Goal: Task Accomplishment & Management: Manage account settings

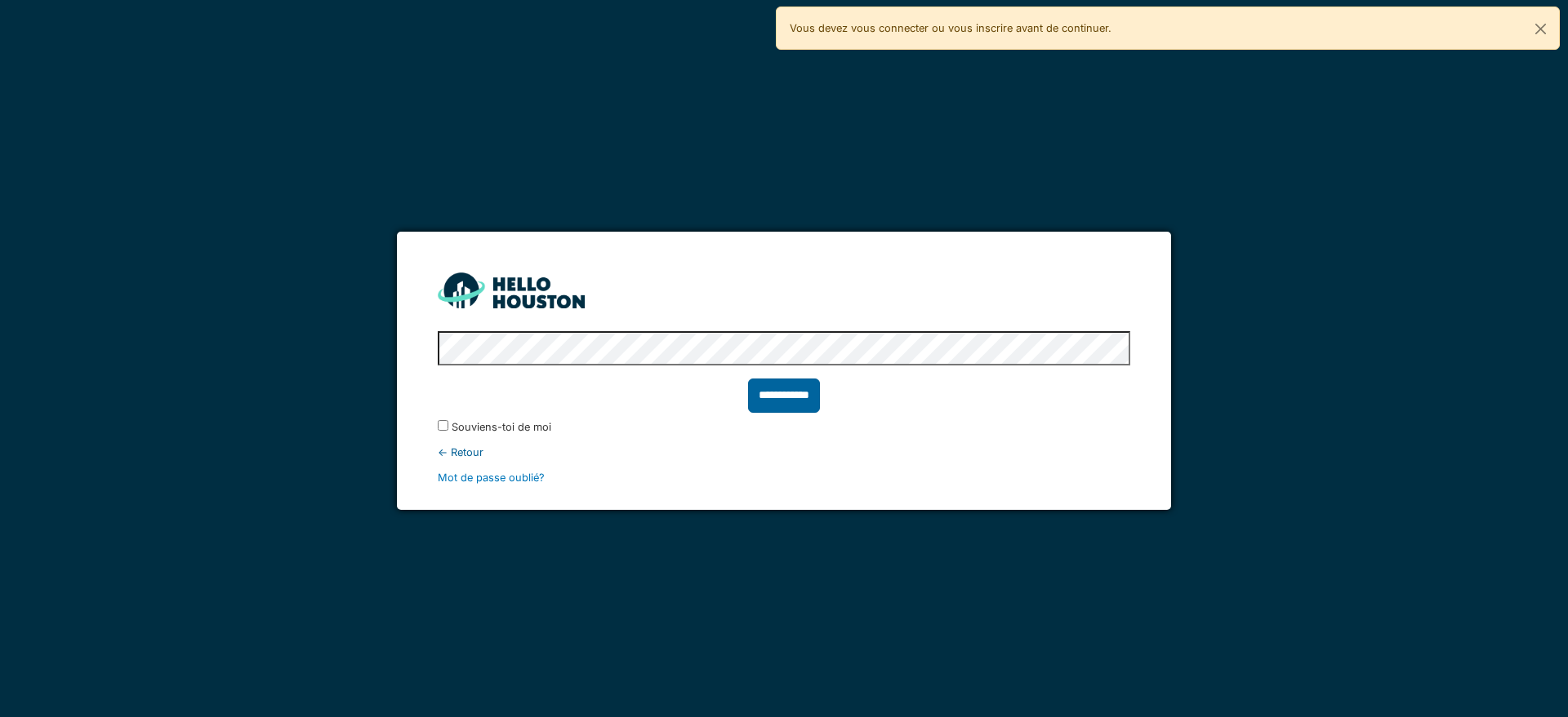
click at [779, 400] on input "**********" at bounding box center [784, 395] width 72 height 35
type input "******"
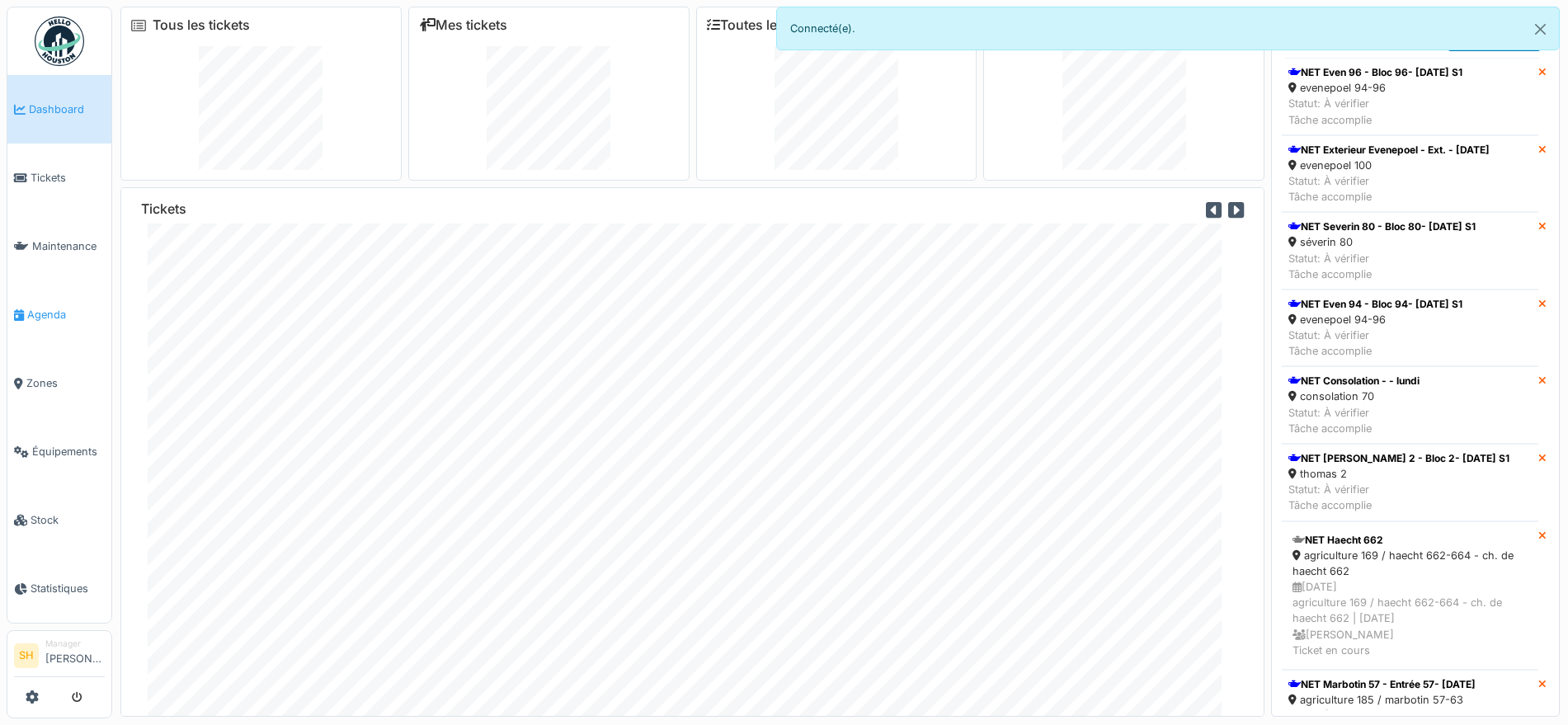
click at [55, 311] on span "Agenda" at bounding box center [66, 315] width 78 height 16
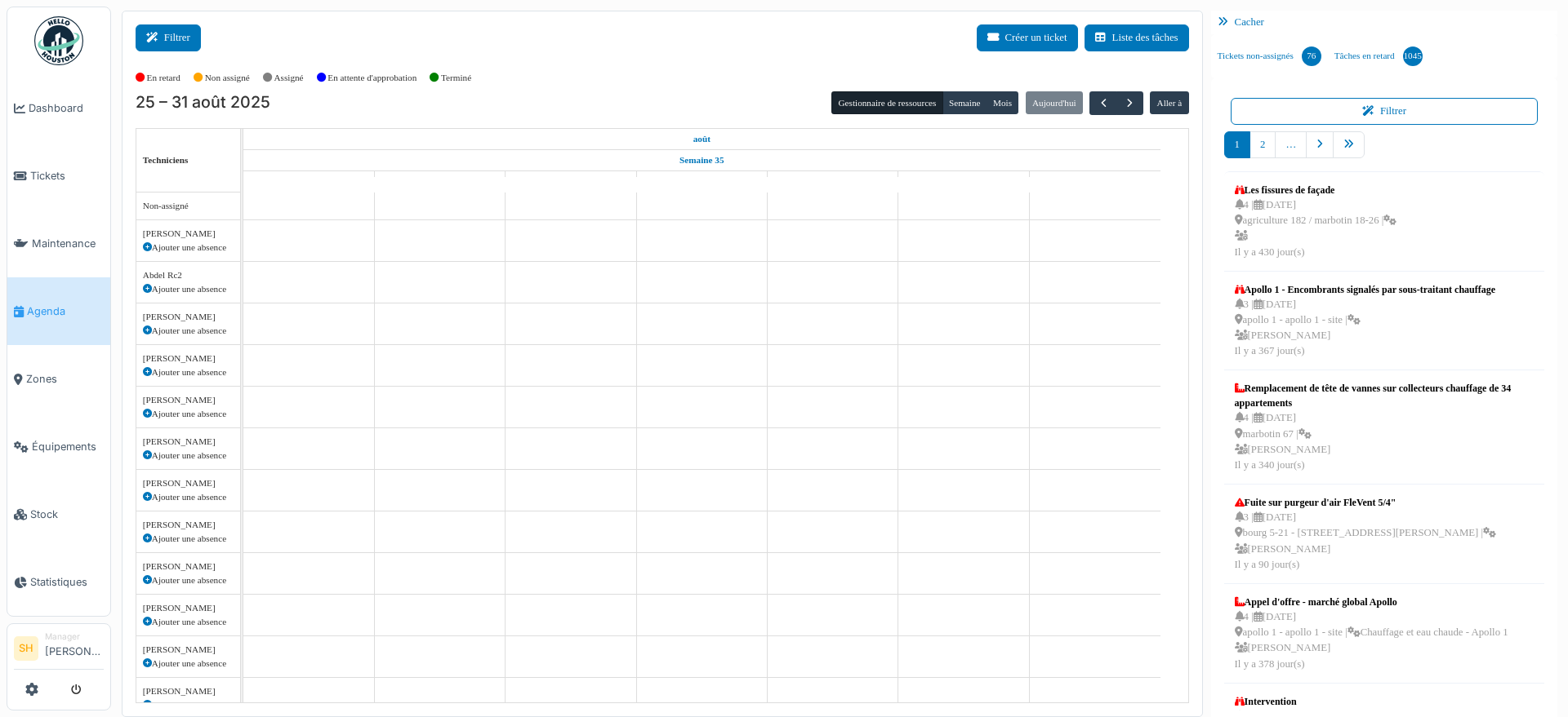
click at [176, 35] on button "Filtrer" at bounding box center [168, 38] width 65 height 27
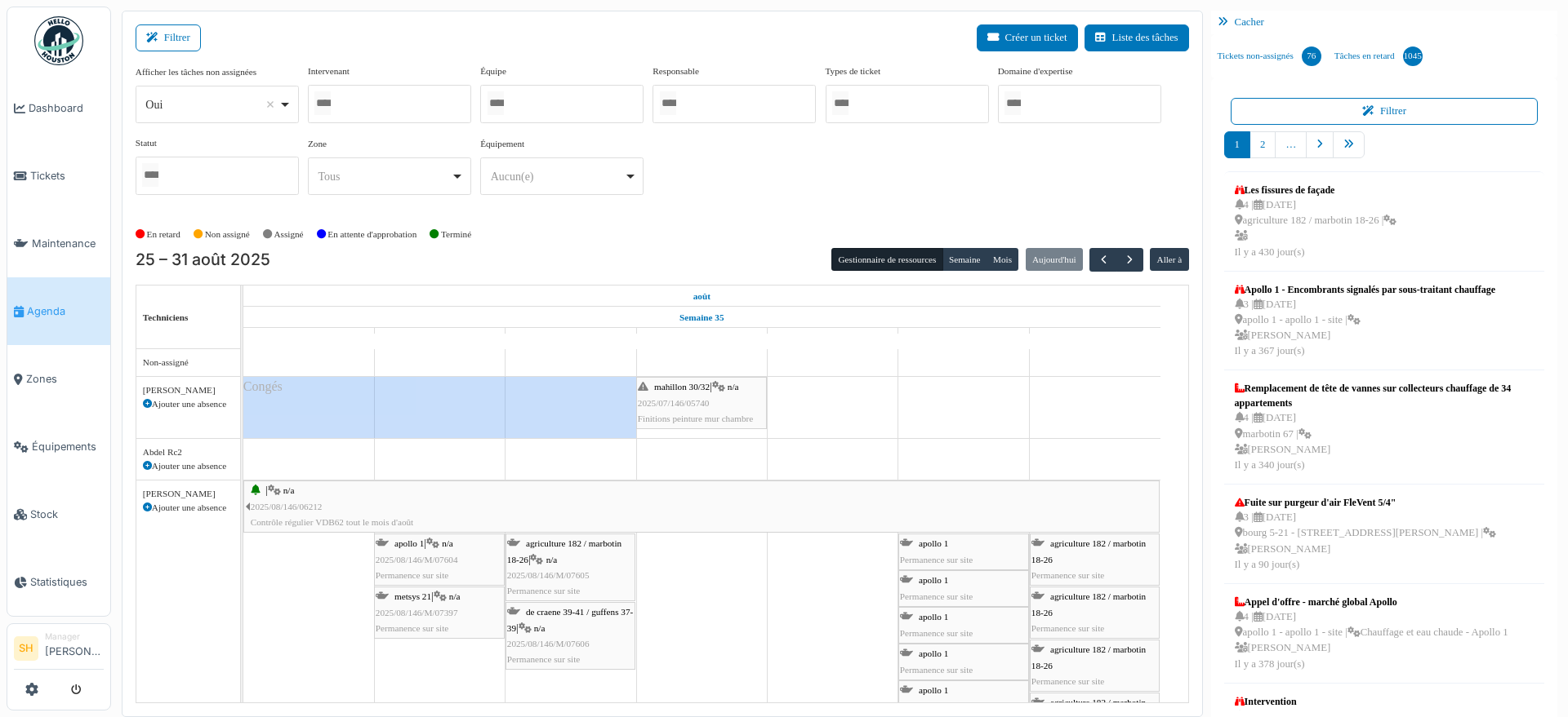
click at [568, 101] on div at bounding box center [561, 104] width 163 height 39
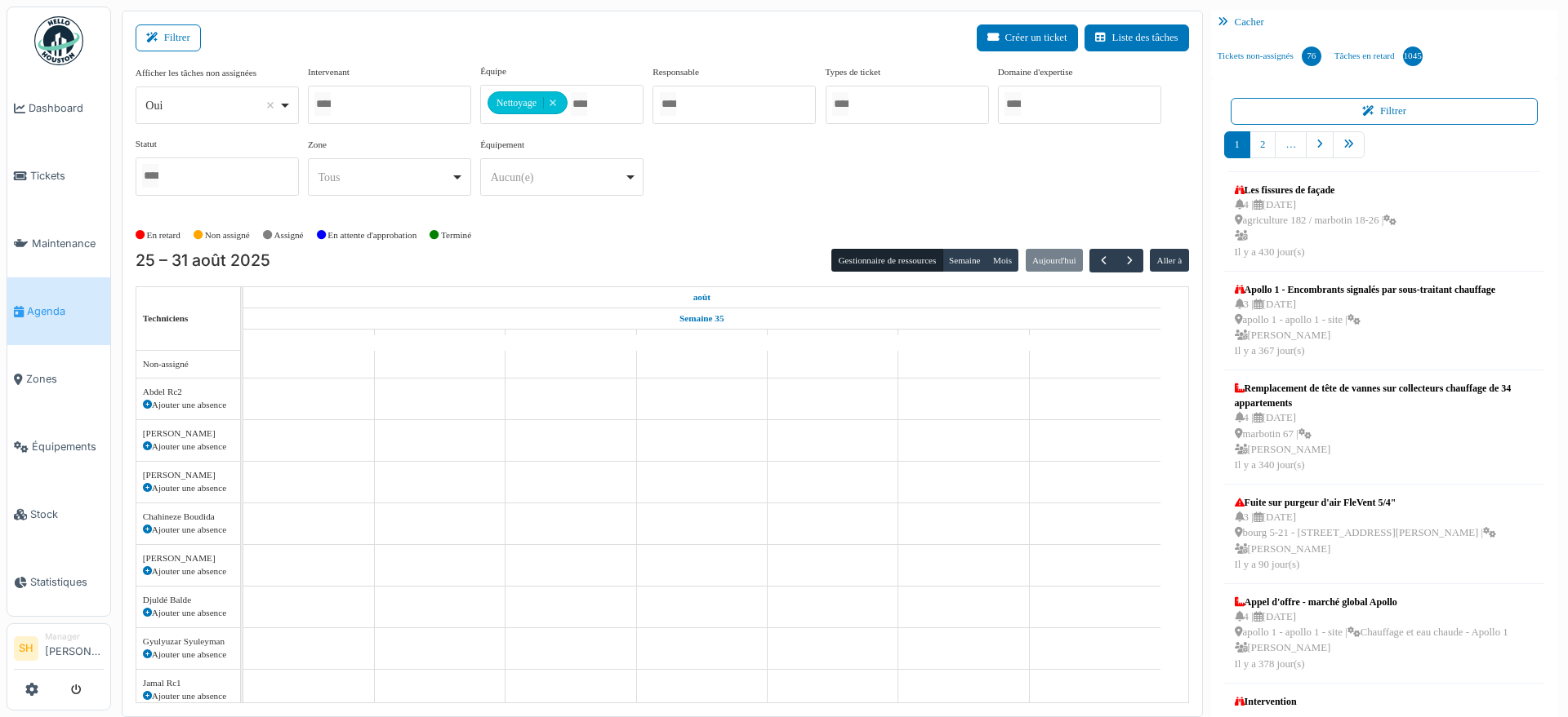
click at [691, 208] on div "Afficher les tâches non assignées *** Oui Remove item Oui Non Intervenant Abdel…" at bounding box center [662, 143] width 1053 height 158
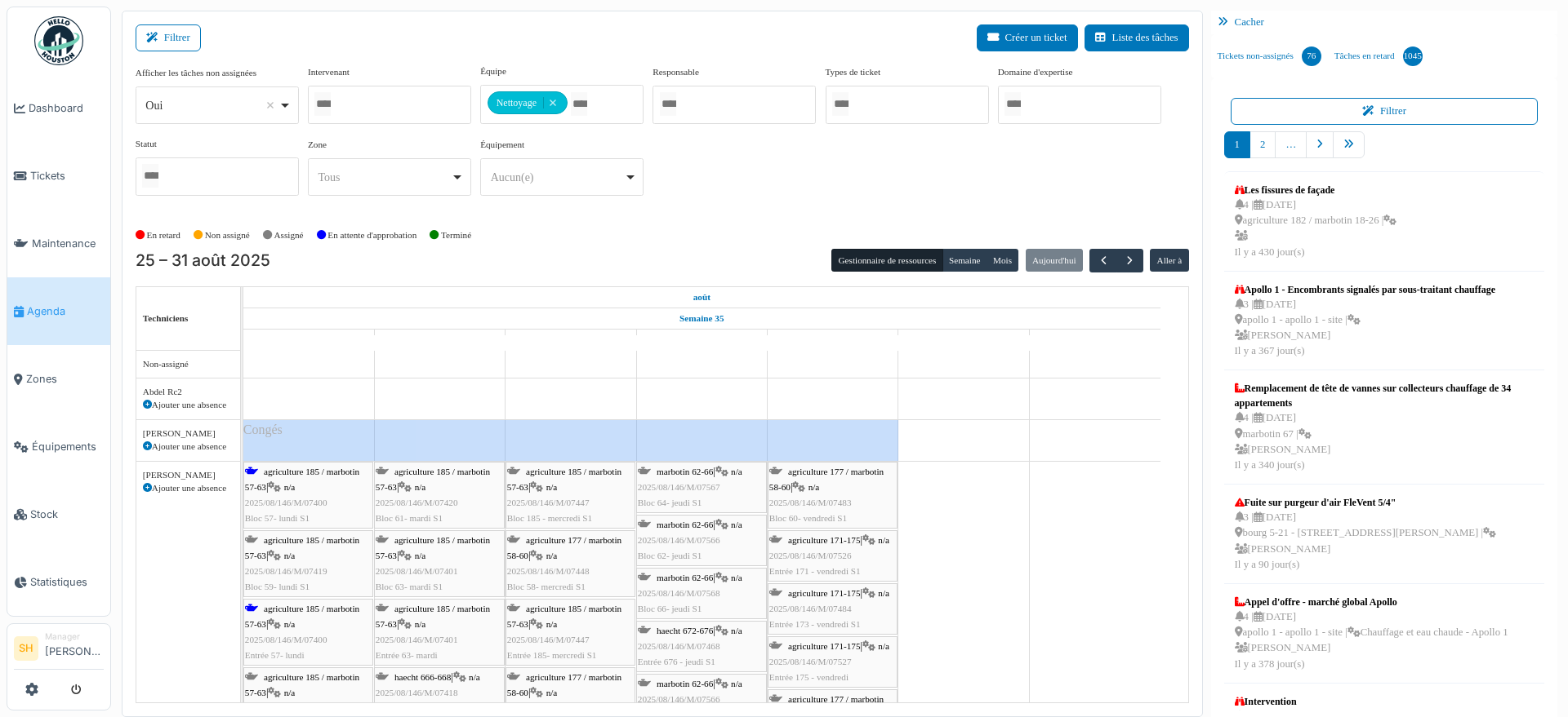
click at [285, 473] on span "agriculture 185 / marbotin 57-63" at bounding box center [302, 480] width 115 height 26
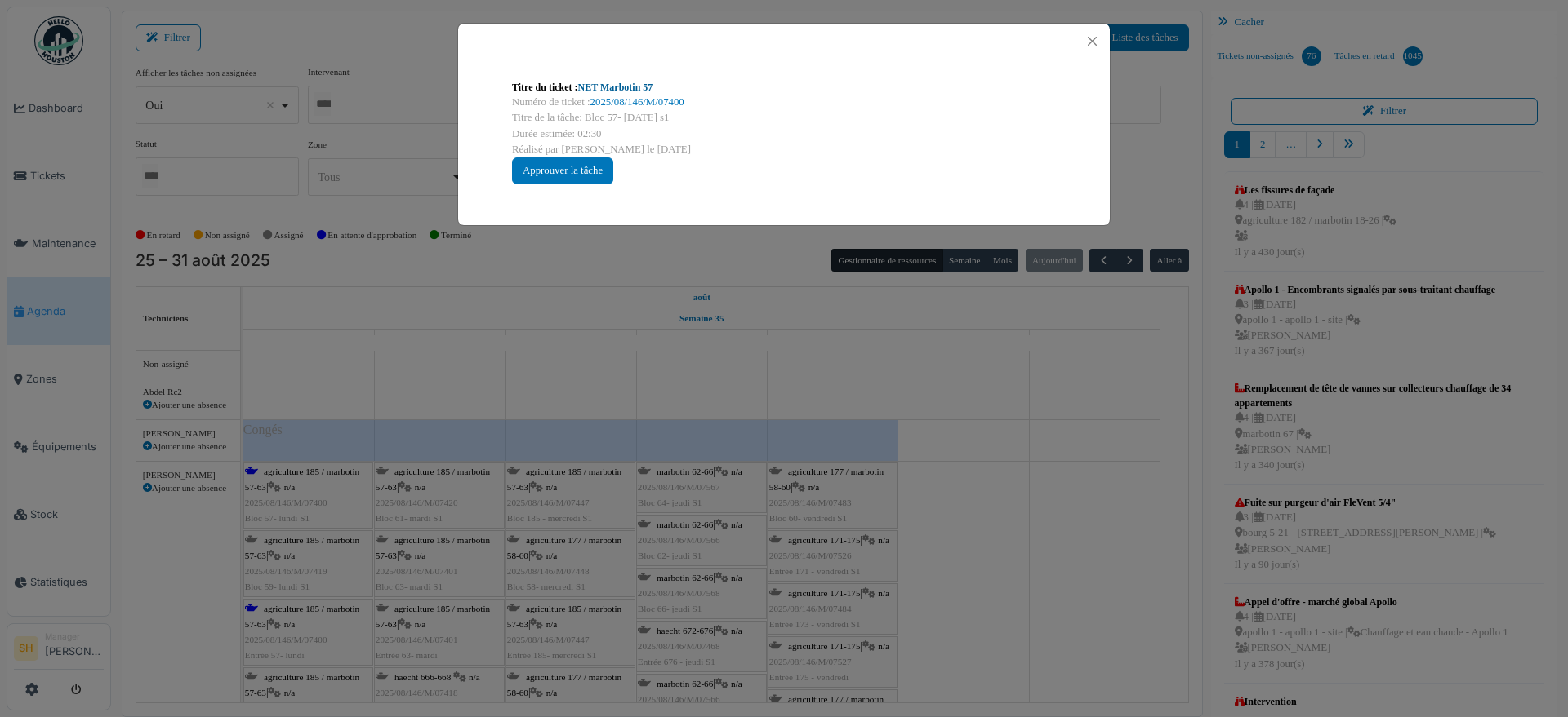
click at [613, 83] on link "NET Marbotin 57" at bounding box center [616, 88] width 75 height 12
click at [1201, 501] on div "Titre du ticket : NET Marbotin 57 Numéro de ticket : 2025/08/146/M/07400 Titre …" at bounding box center [784, 358] width 1568 height 717
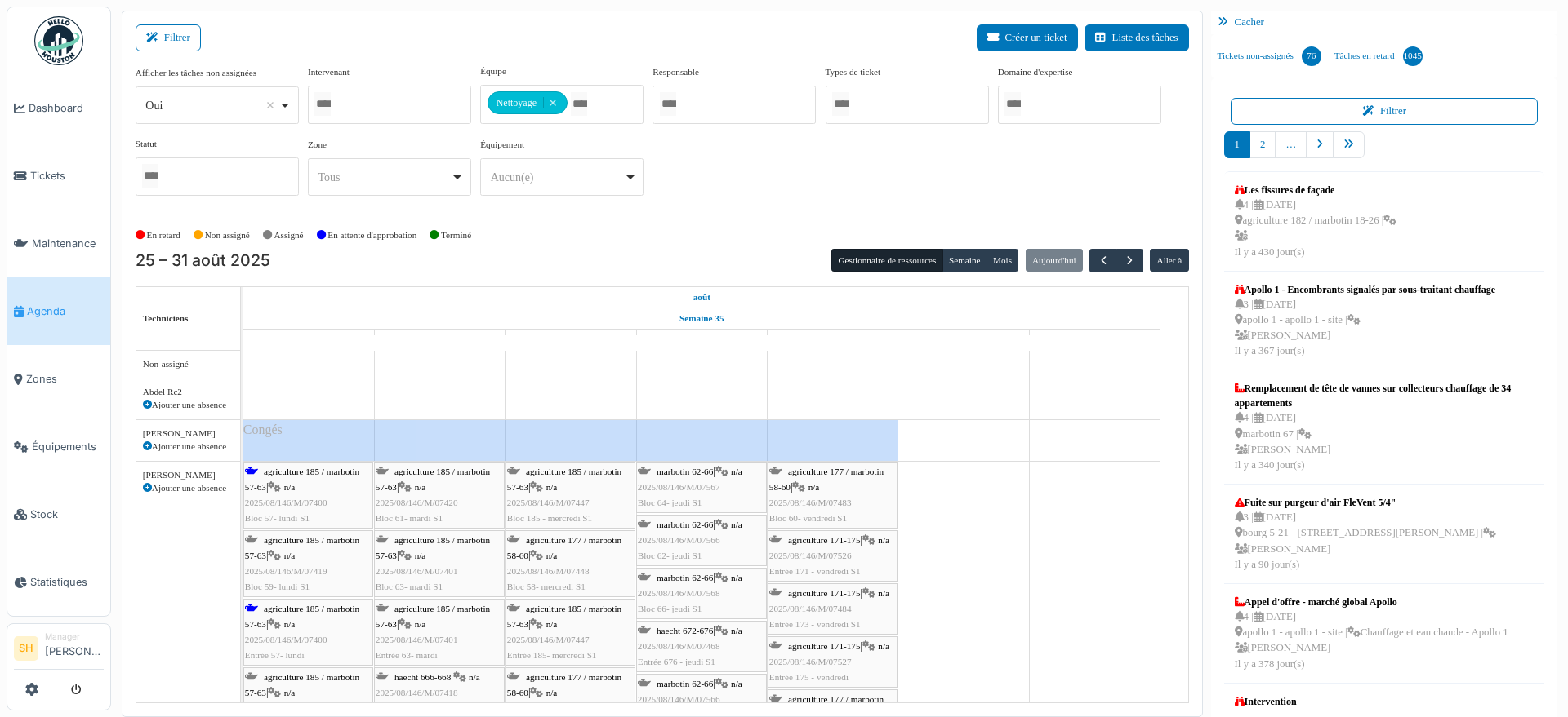
click at [304, 612] on span "agriculture 185 / marbotin 57-63" at bounding box center [302, 617] width 115 height 26
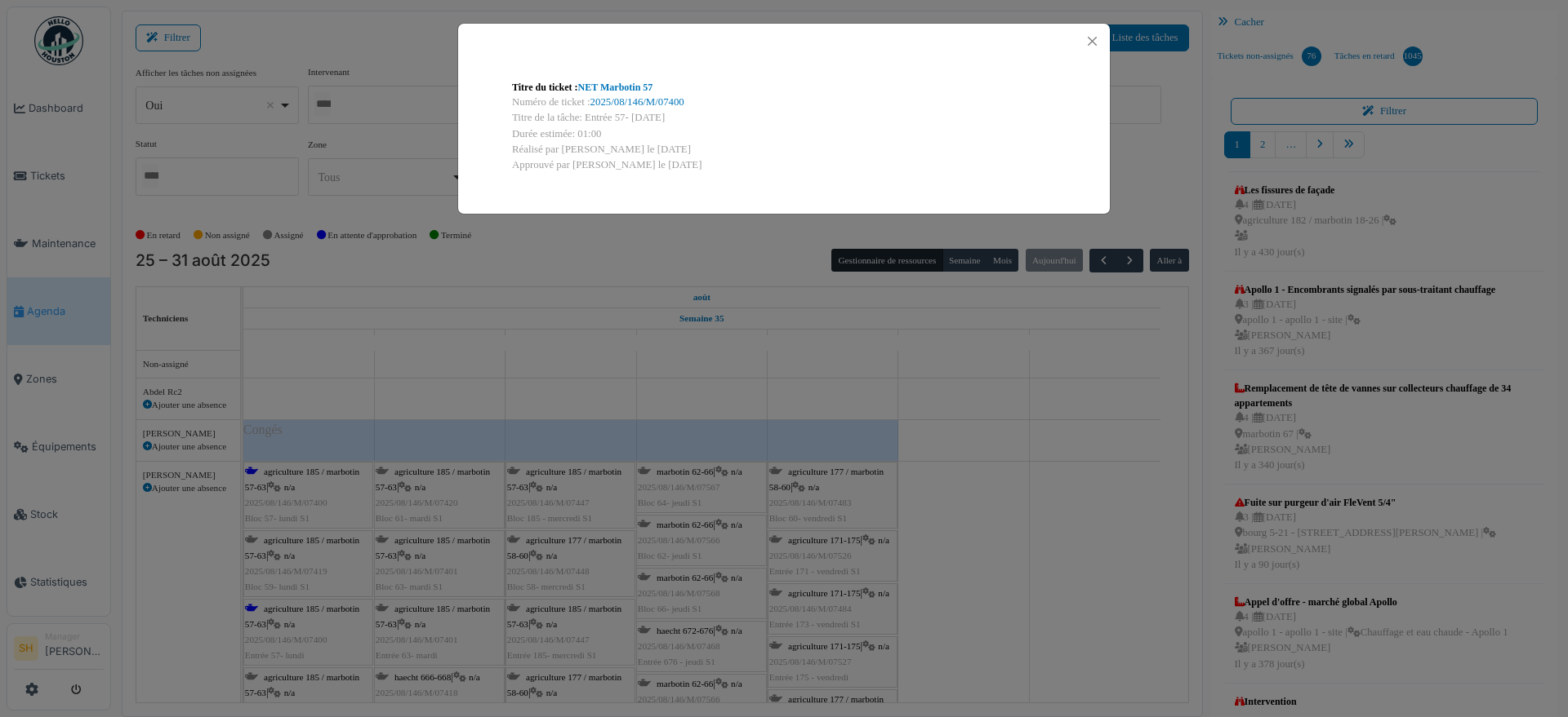
click at [590, 372] on div "Titre du ticket : NET Marbotin 57 Numéro de ticket : 2025/08/146/M/07400 Titre …" at bounding box center [784, 358] width 1568 height 717
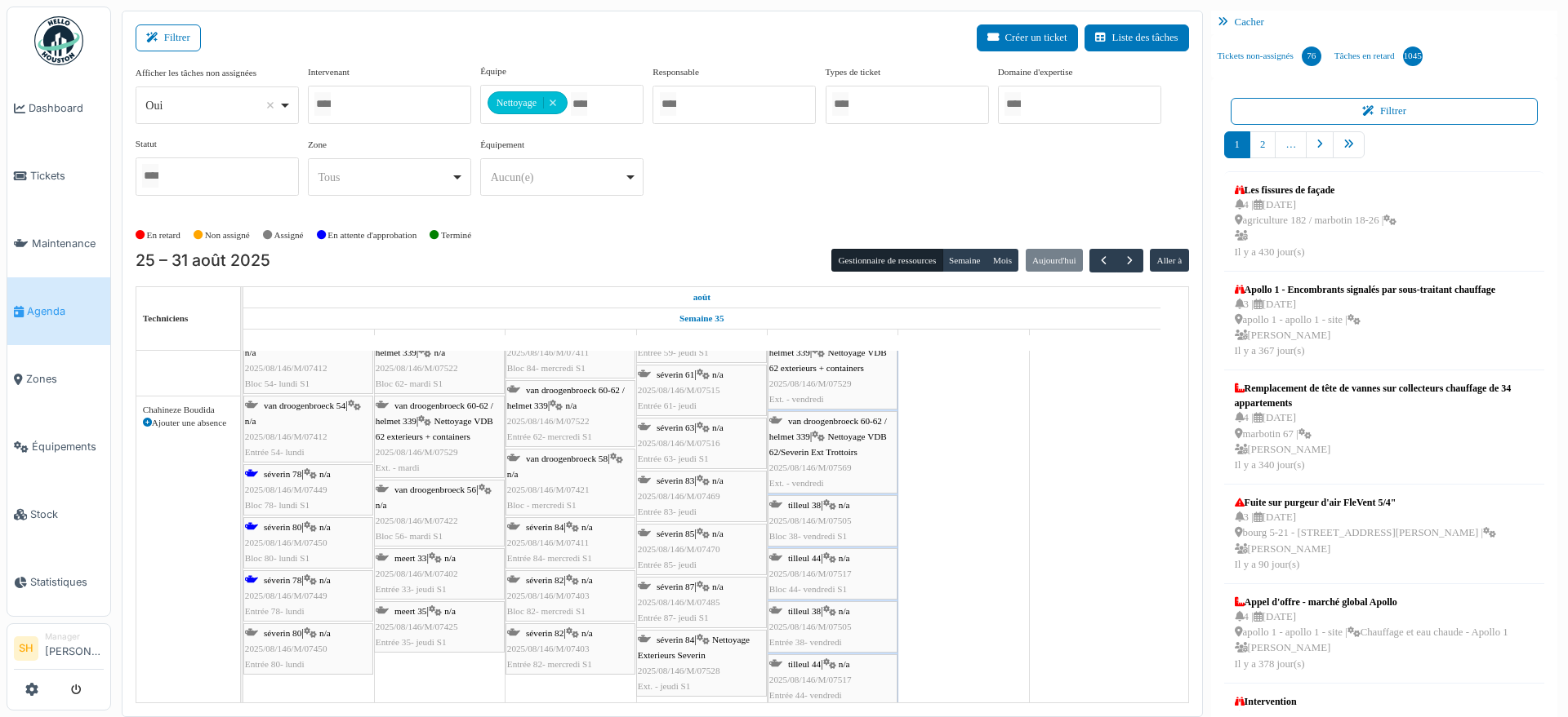
scroll to position [714, 0]
click at [285, 476] on span "séverin 78" at bounding box center [283, 474] width 38 height 10
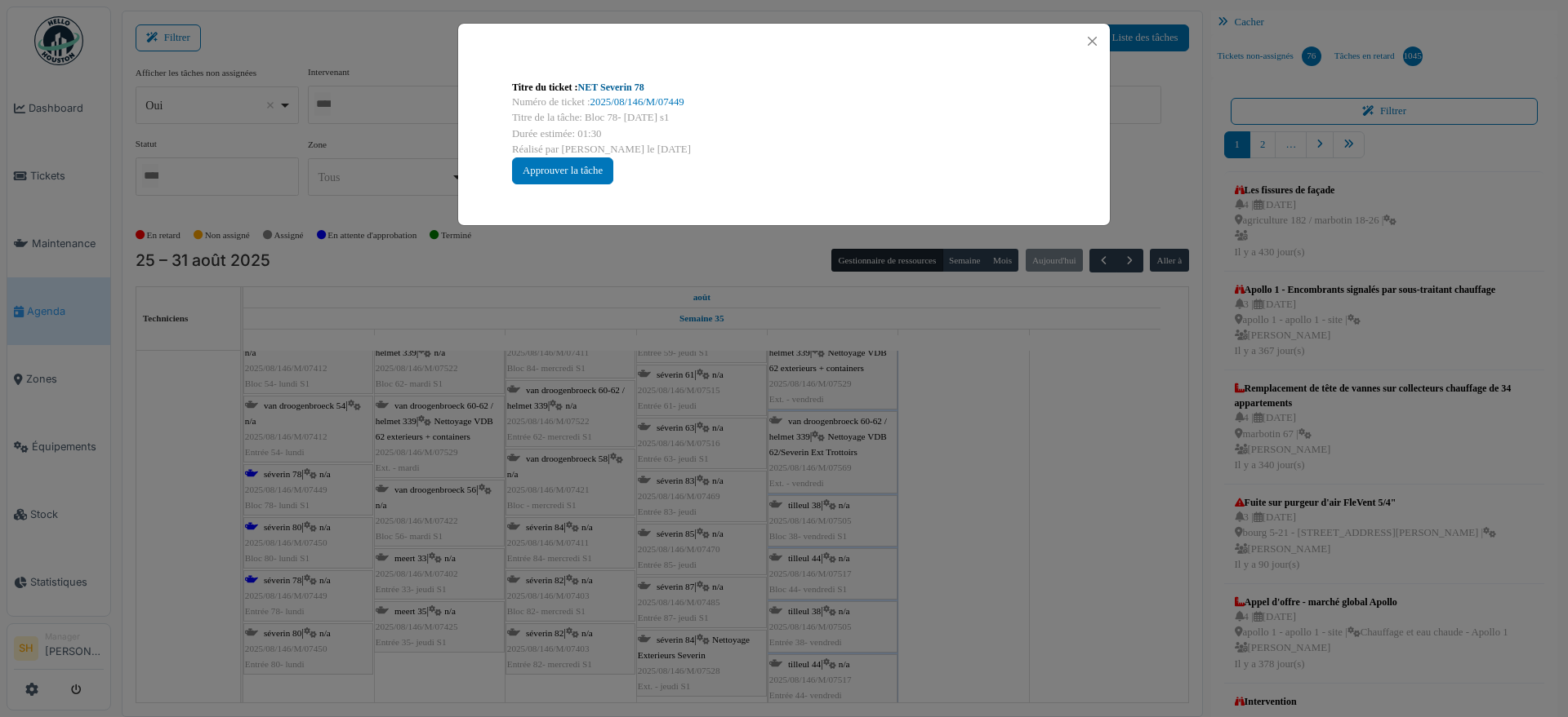
click at [608, 87] on link "NET Severin 78" at bounding box center [611, 88] width 66 height 12
drag, startPoint x: 967, startPoint y: 631, endPoint x: 722, endPoint y: 555, distance: 256.5
click at [966, 628] on div "Titre du ticket : NET Severin 78 Numéro de ticket : 2025/08/146/M/07449 Titre d…" at bounding box center [784, 358] width 1568 height 717
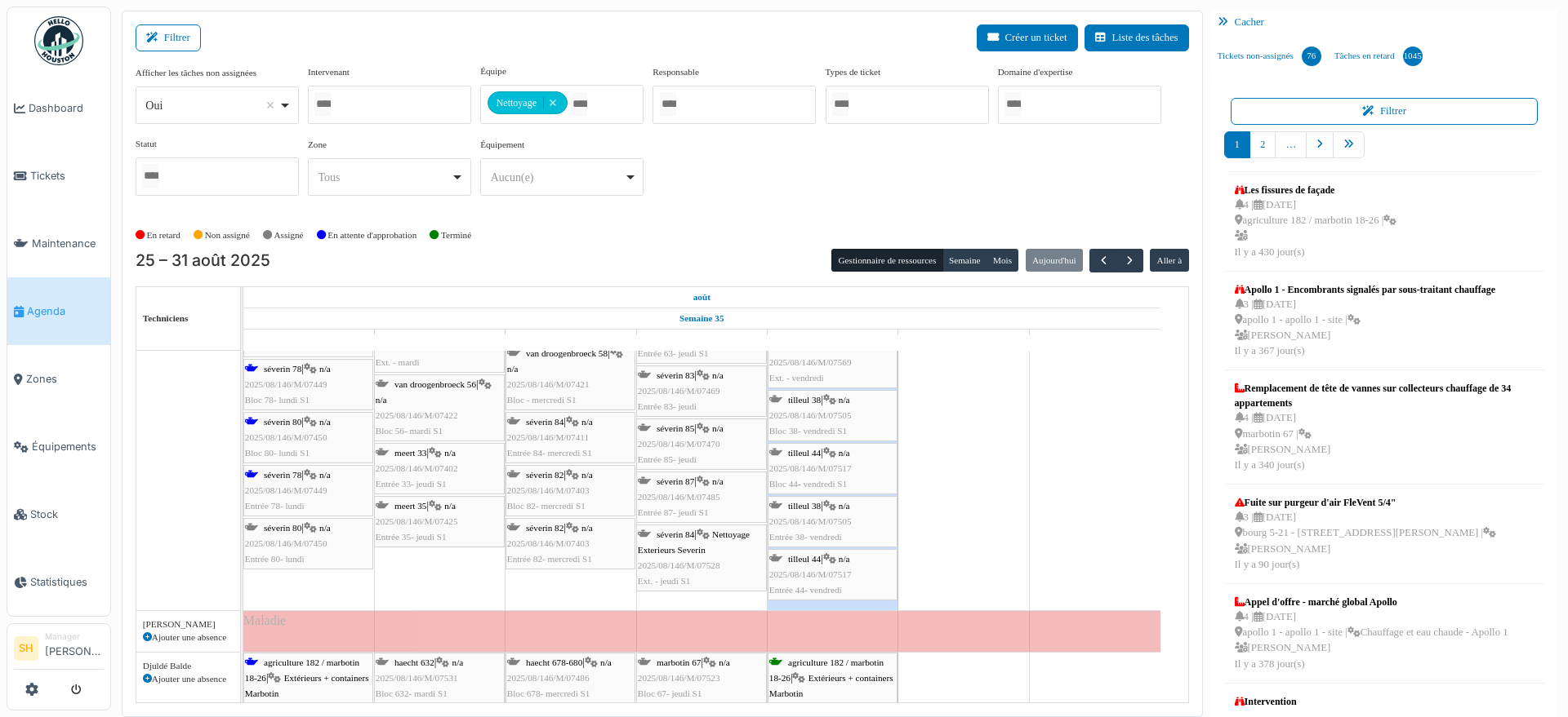
scroll to position [1020, 0]
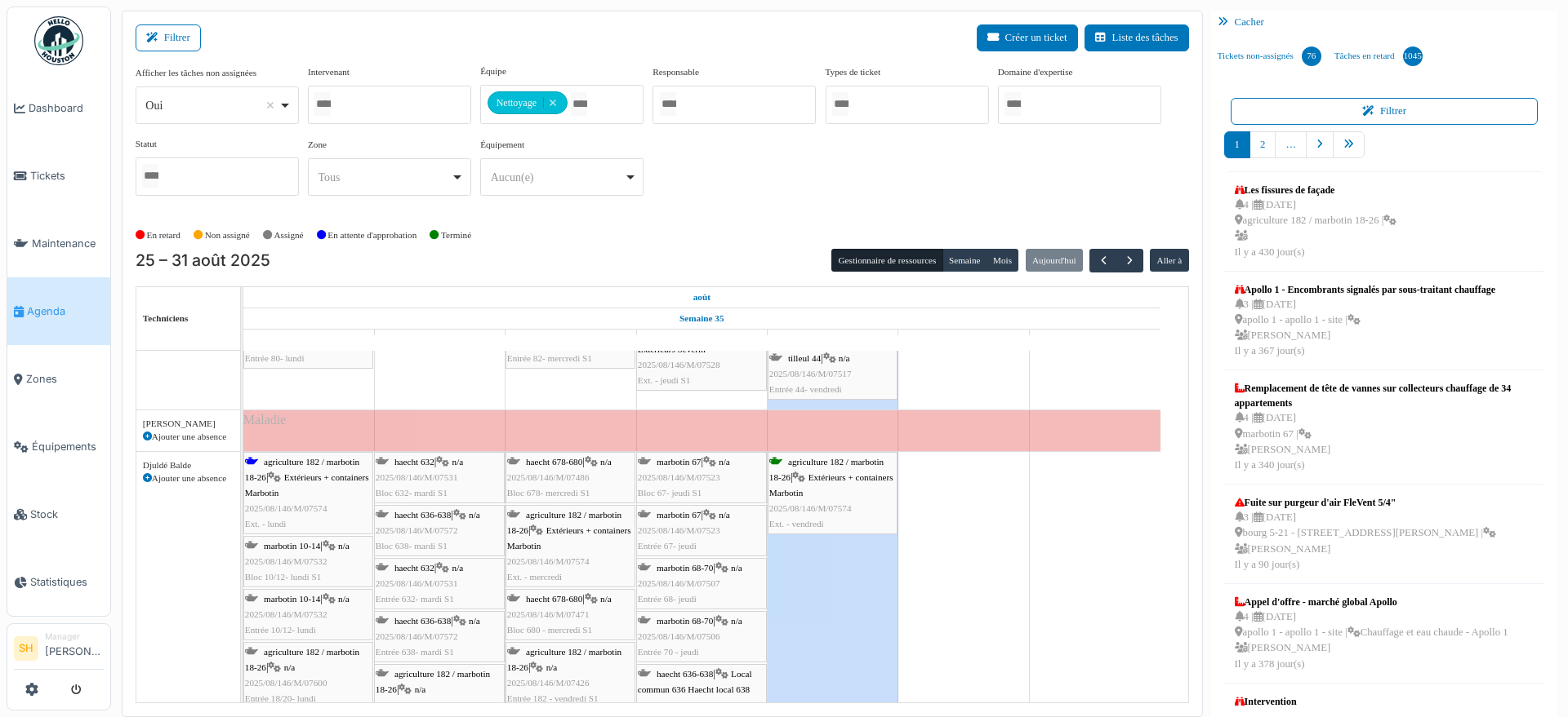
click at [319, 473] on span "Extérieurs + containers Marbotin" at bounding box center [307, 486] width 124 height 26
click at [288, 463] on span "agriculture 182 / marbotin 18-26" at bounding box center [302, 470] width 115 height 26
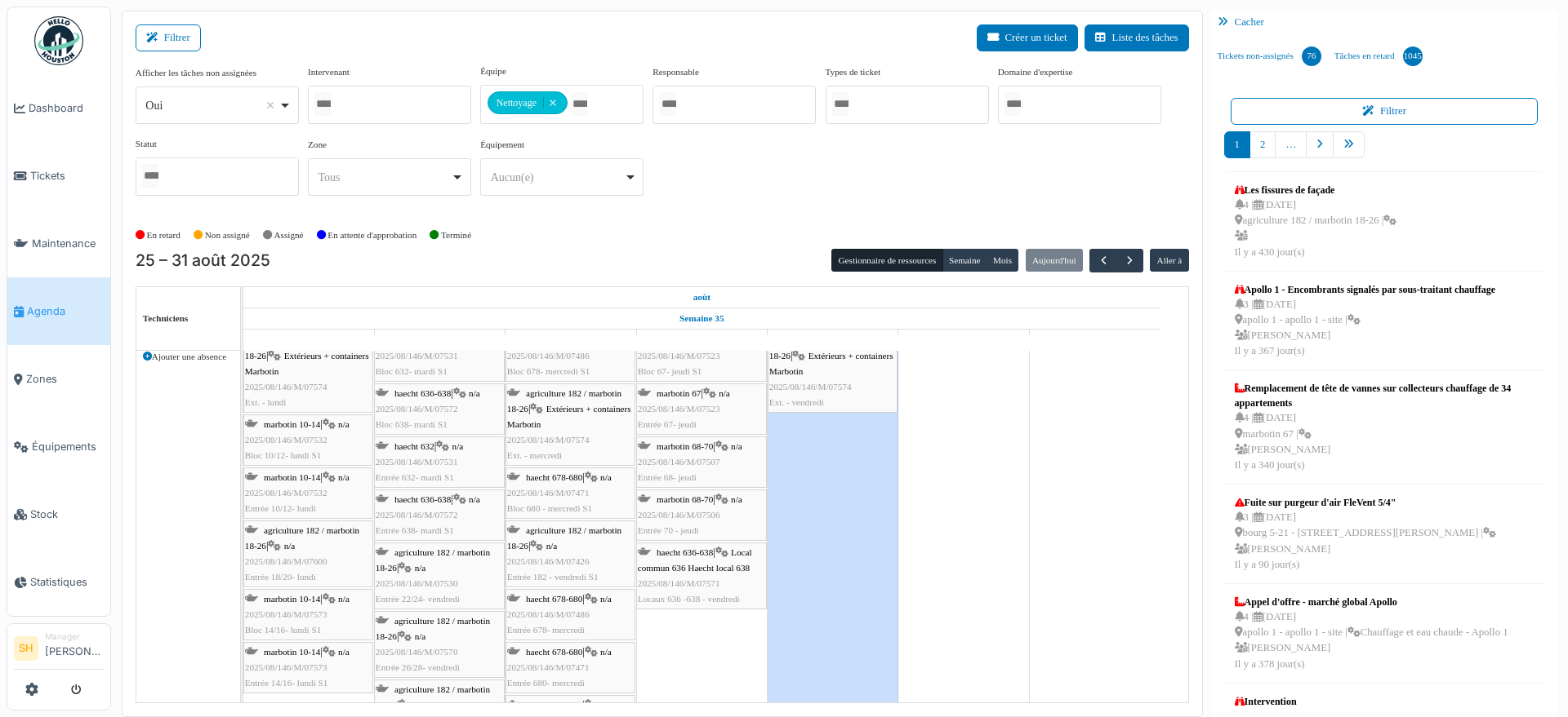
scroll to position [1225, 0]
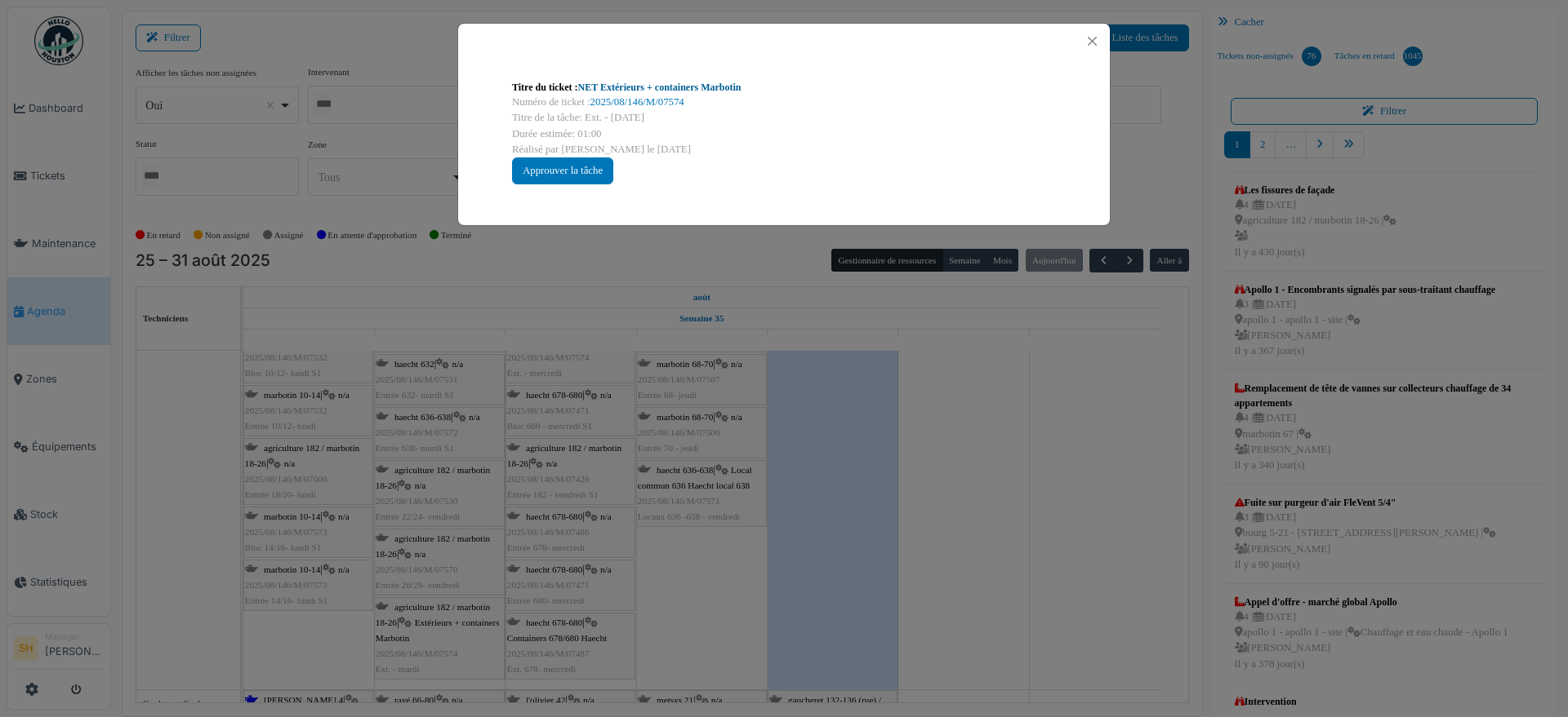
click at [666, 82] on link "NET Extérieurs + containers Marbotin" at bounding box center [659, 88] width 163 height 12
drag, startPoint x: 1062, startPoint y: 563, endPoint x: 786, endPoint y: 546, distance: 276.5
click at [1037, 563] on div "Titre du ticket : NET Extérieurs + containers Marbotin Numéro de ticket : 2025/…" at bounding box center [784, 358] width 1568 height 717
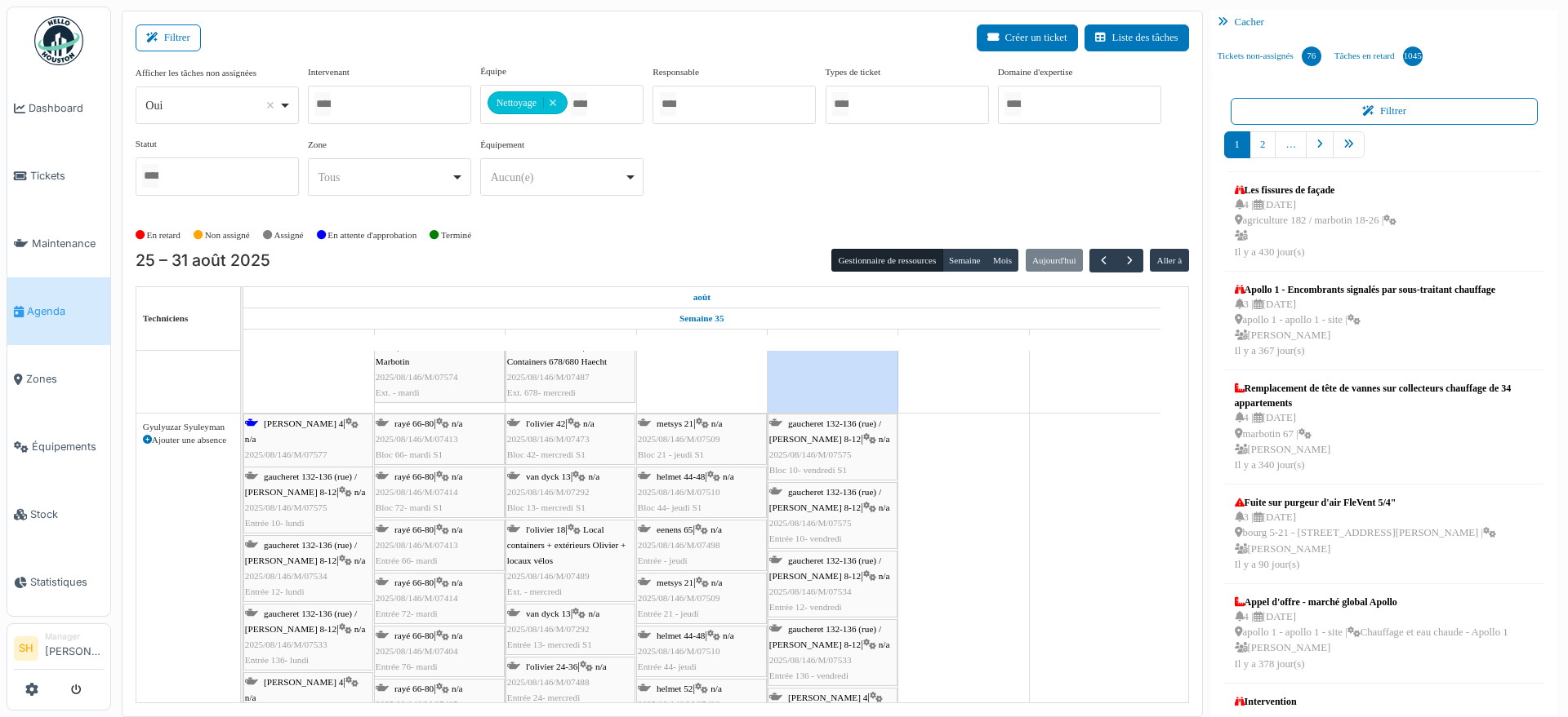
scroll to position [1531, 0]
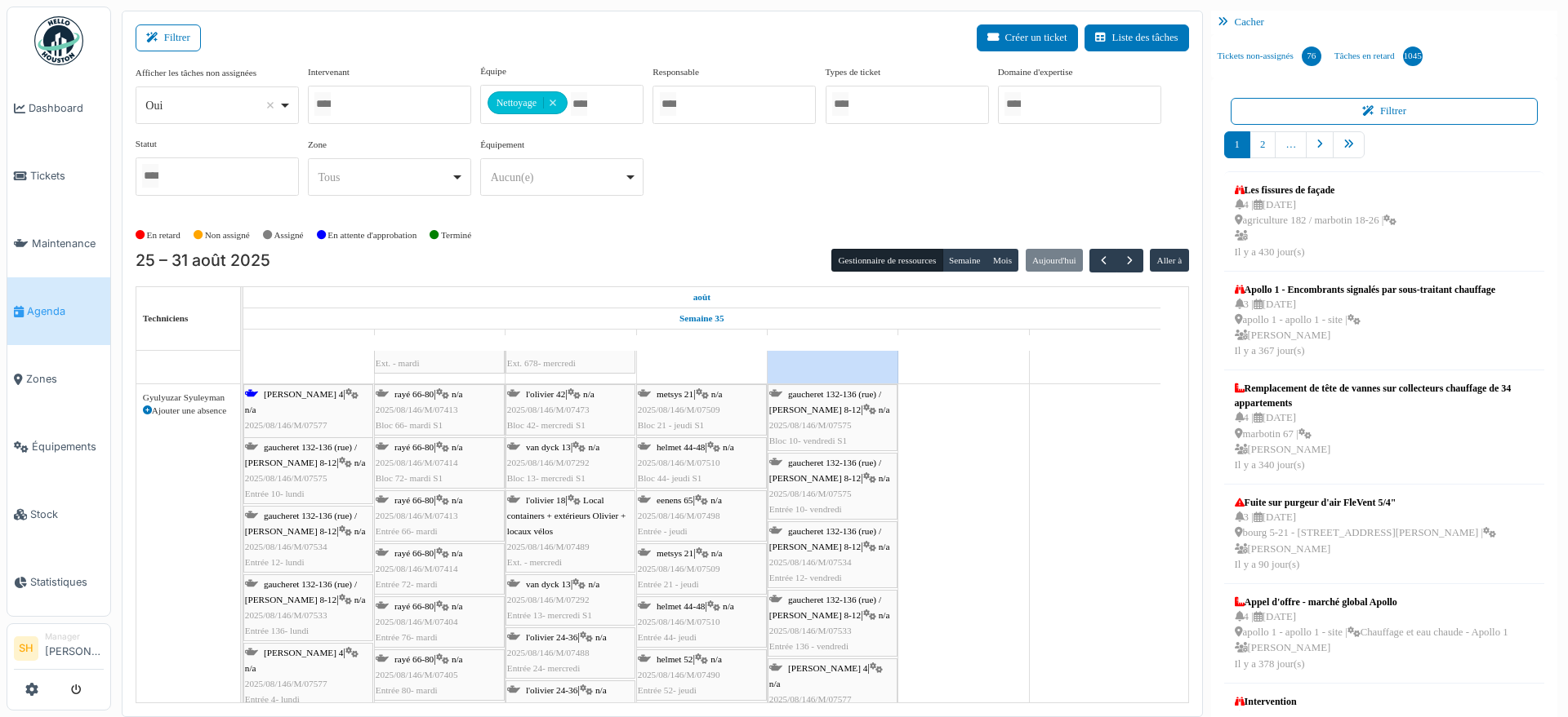
click at [280, 397] on span "thomas 4" at bounding box center [303, 394] width 79 height 10
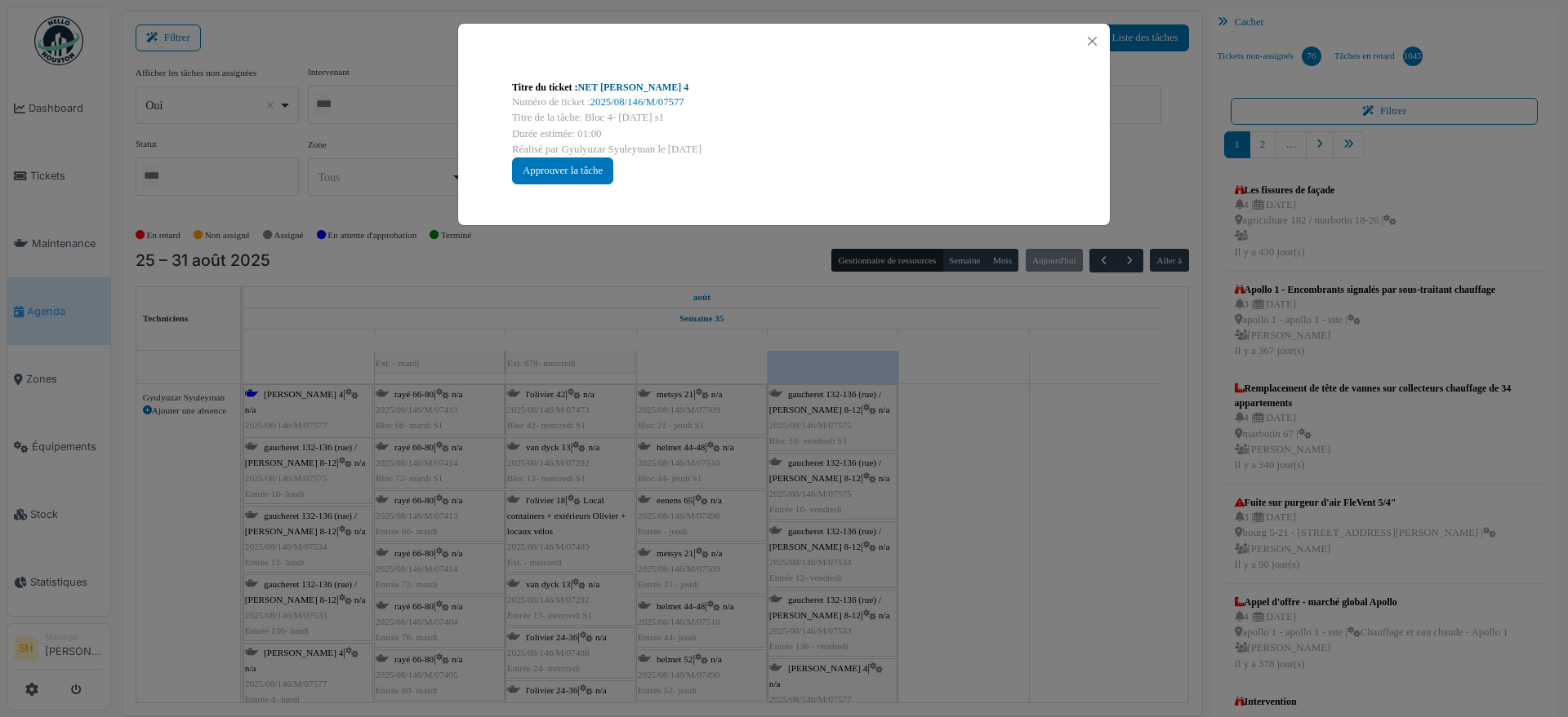
click at [627, 85] on link "NET Thomas 4" at bounding box center [633, 88] width 111 height 12
click at [851, 452] on div "Titre du ticket : NET Thomas 4 Numéro de ticket : 2025/08/146/M/07577 Titre de …" at bounding box center [784, 358] width 1568 height 717
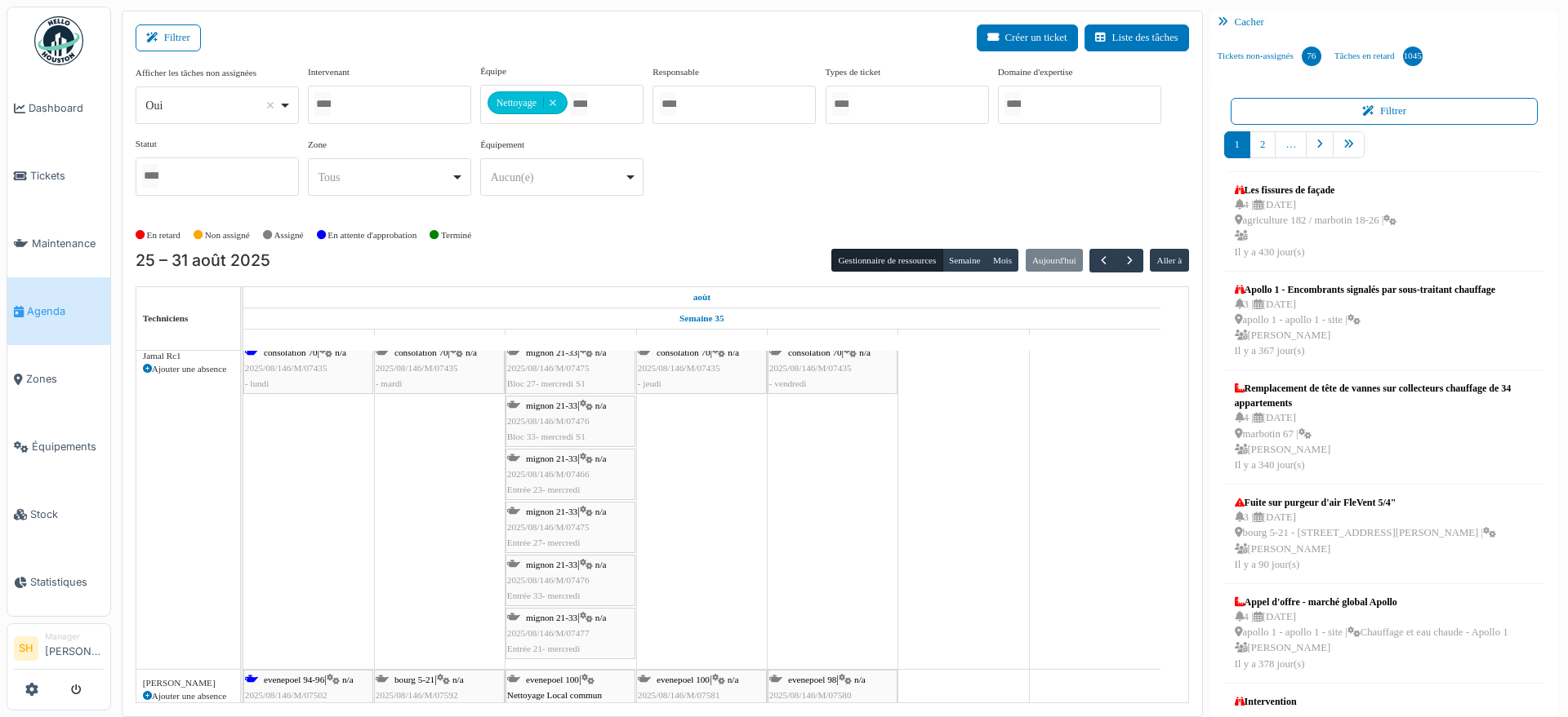
scroll to position [2074, 0]
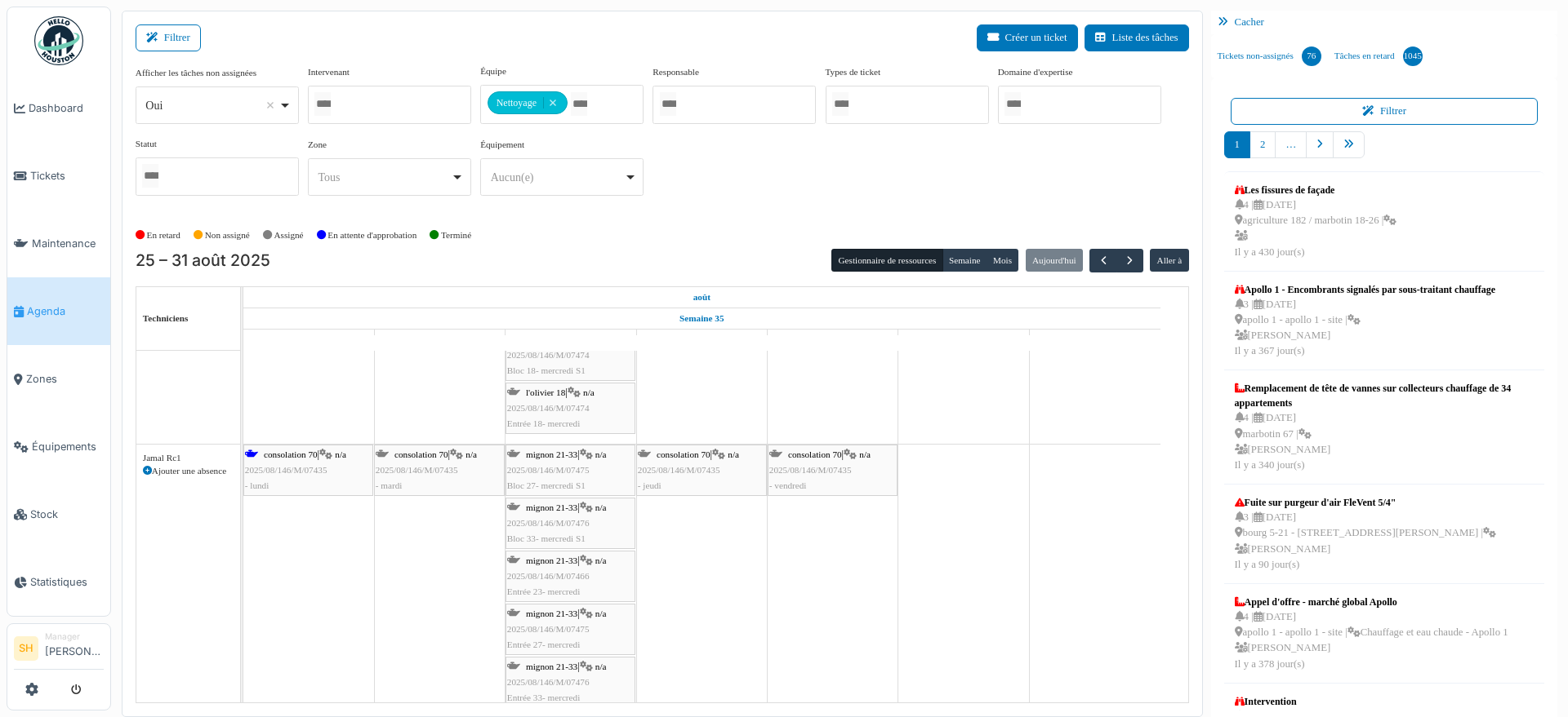
click at [298, 454] on span "consolation 70" at bounding box center [290, 454] width 54 height 10
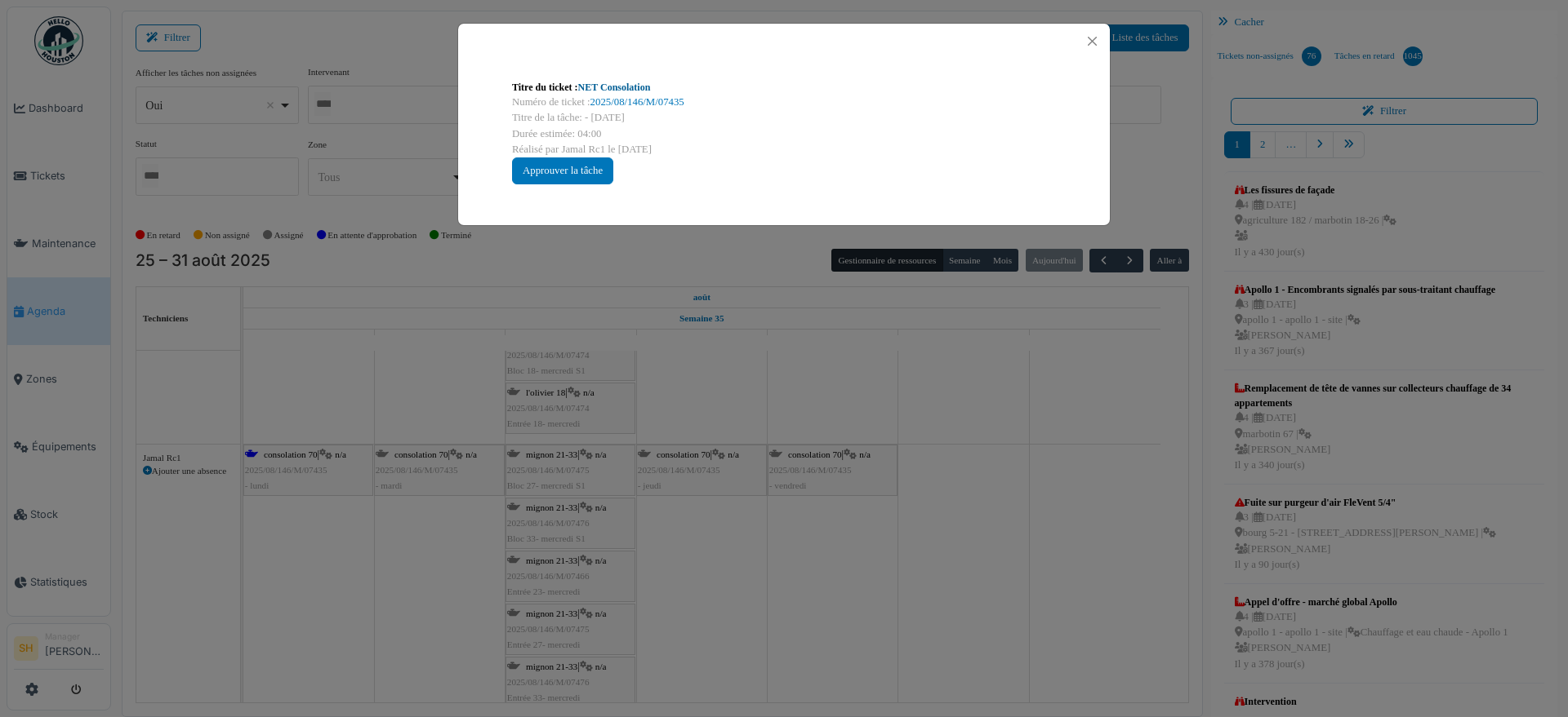
click at [595, 82] on link "NET Consolation" at bounding box center [615, 88] width 73 height 12
drag, startPoint x: 957, startPoint y: 467, endPoint x: 942, endPoint y: 474, distance: 16.6
click at [957, 470] on div "Titre du ticket : NET Consolation Numéro de ticket : 2025/08/146/M/07435 Titre …" at bounding box center [784, 358] width 1568 height 717
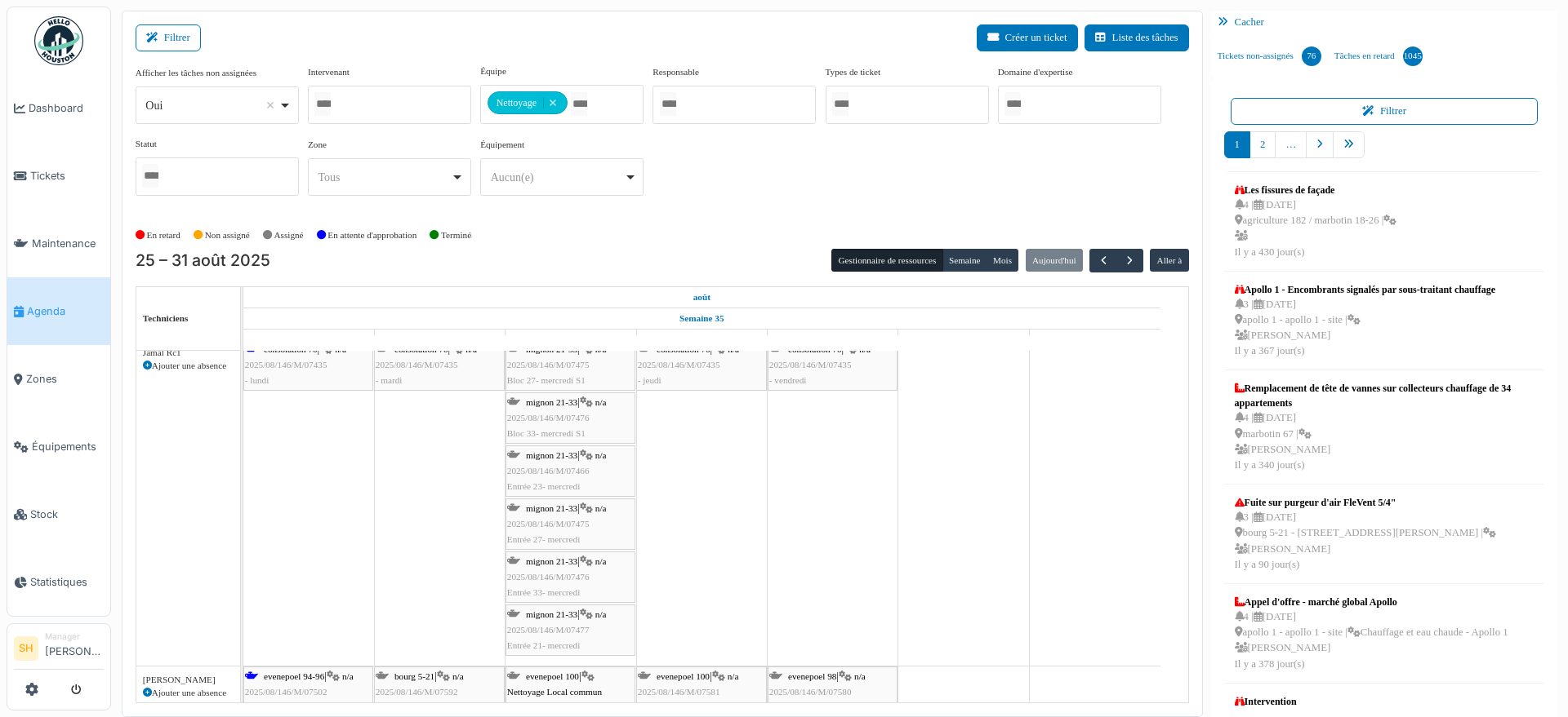
scroll to position [2245, 0]
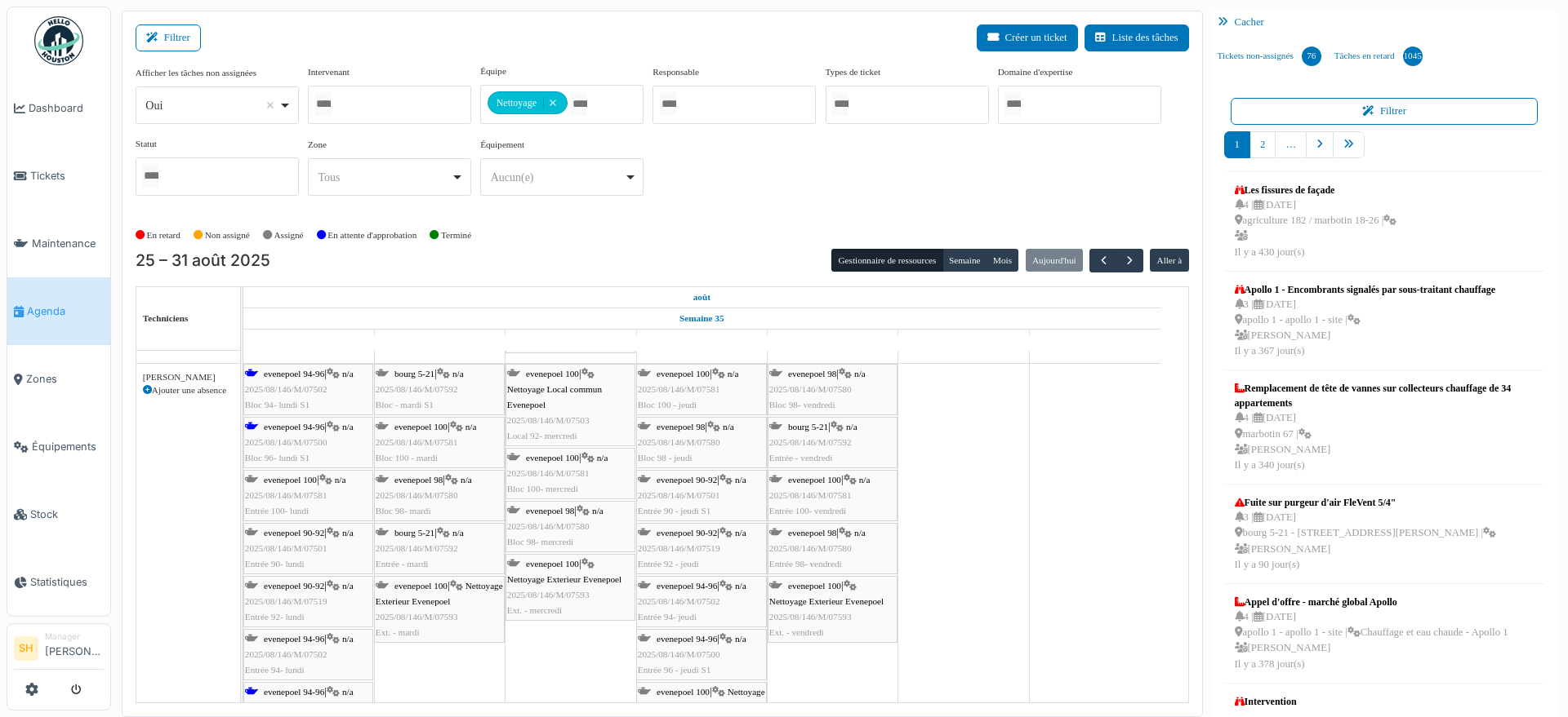
click at [275, 374] on span "evenepoel 94-96" at bounding box center [293, 374] width 60 height 10
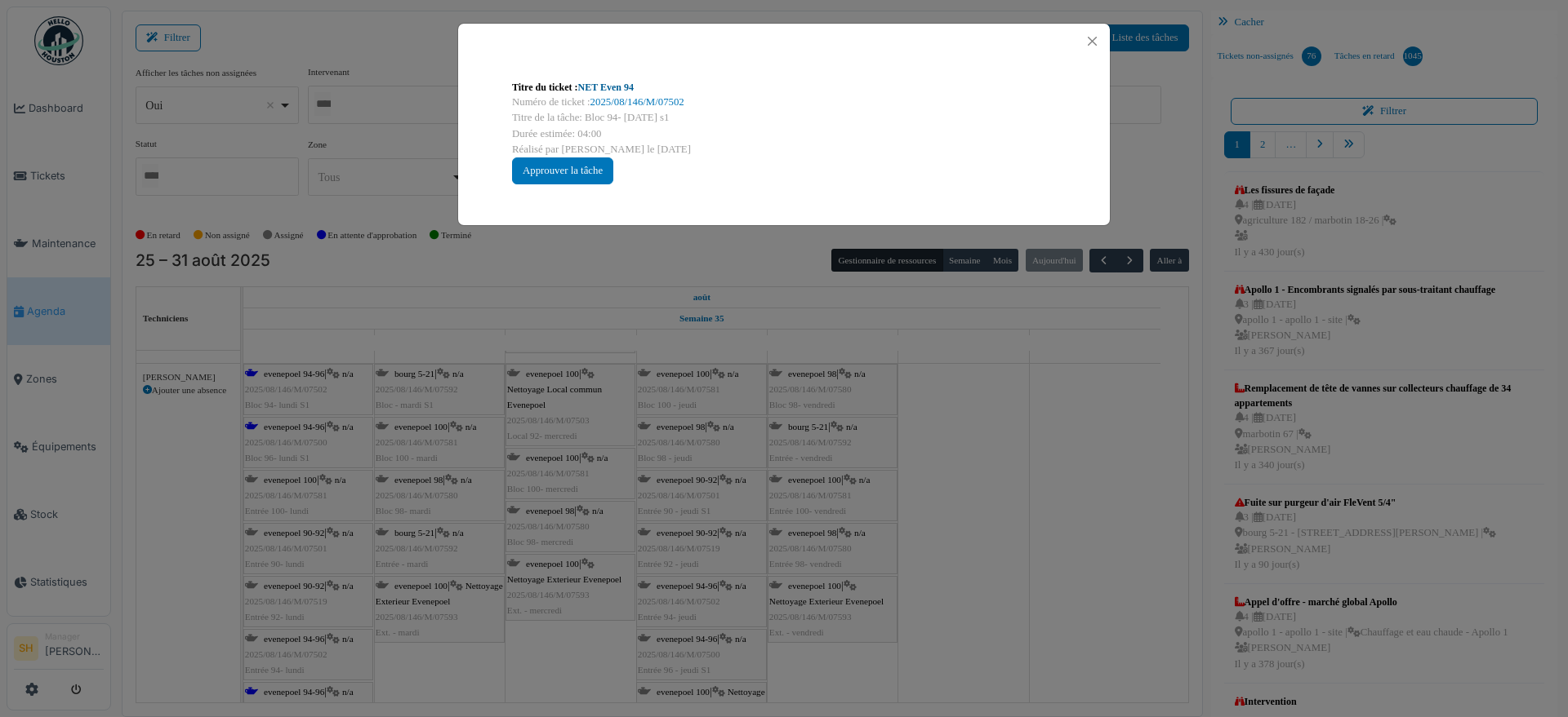
click at [619, 82] on link "NET Even 94" at bounding box center [606, 88] width 55 height 12
click at [1020, 589] on div "Titre du ticket : NET Even 94 Numéro de ticket : 2025/08/146/M/07502 Titre de l…" at bounding box center [784, 358] width 1568 height 717
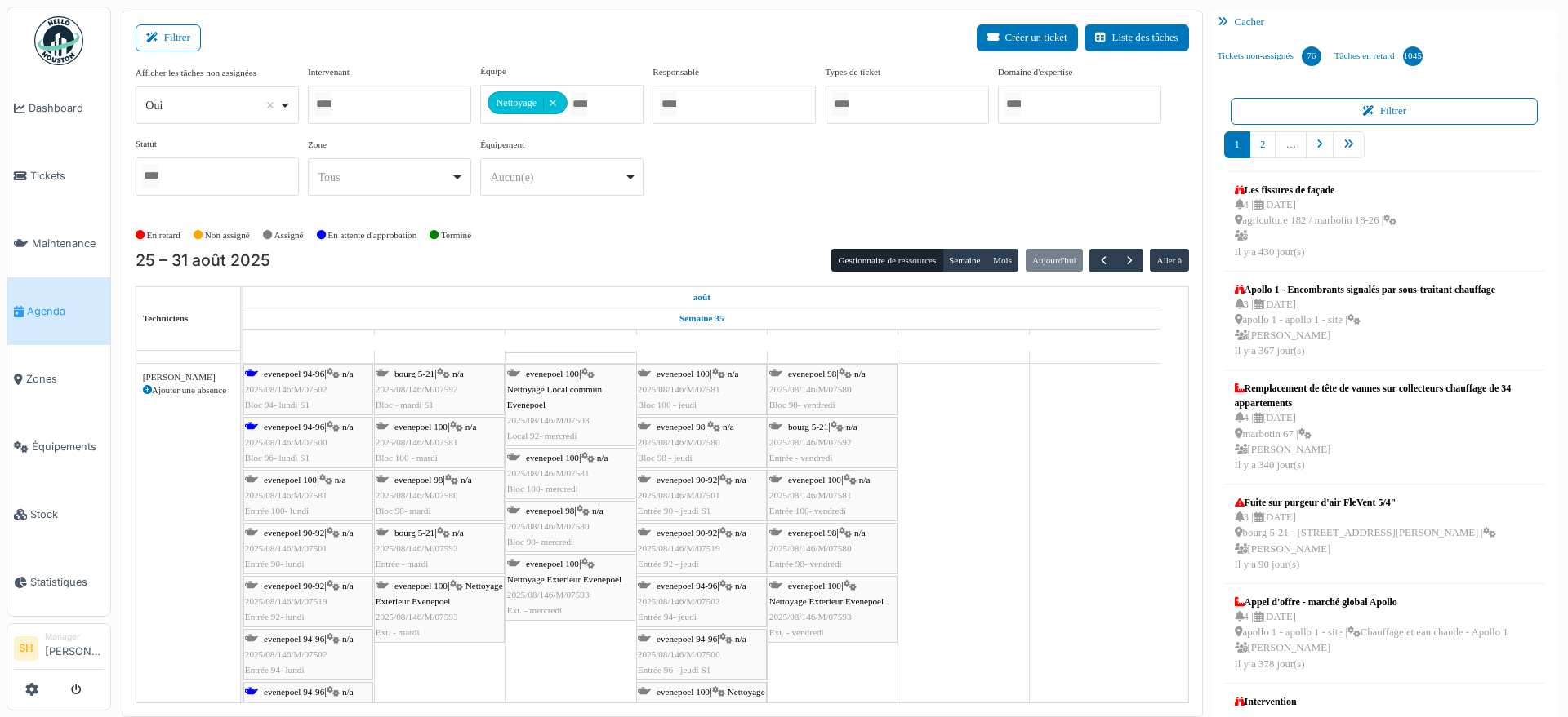
click at [300, 428] on span "evenepoel 94-96" at bounding box center [293, 427] width 60 height 10
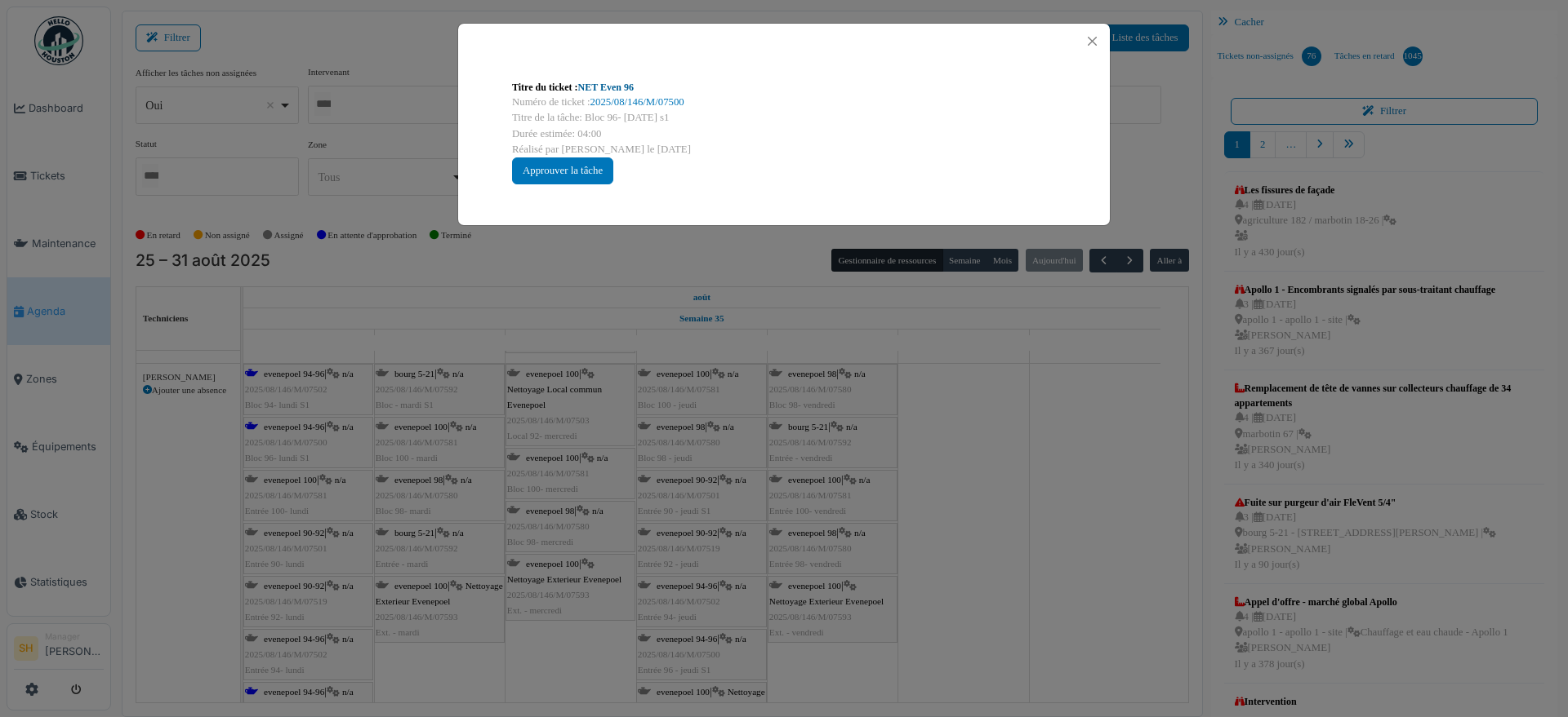
click at [629, 83] on link "NET Even 96" at bounding box center [606, 88] width 55 height 12
drag, startPoint x: 1118, startPoint y: 611, endPoint x: 865, endPoint y: 614, distance: 253.0
click at [1116, 611] on div "Titre du ticket : NET Even 96 Numéro de ticket : 2025/08/146/M/07500 Titre de l…" at bounding box center [784, 358] width 1568 height 717
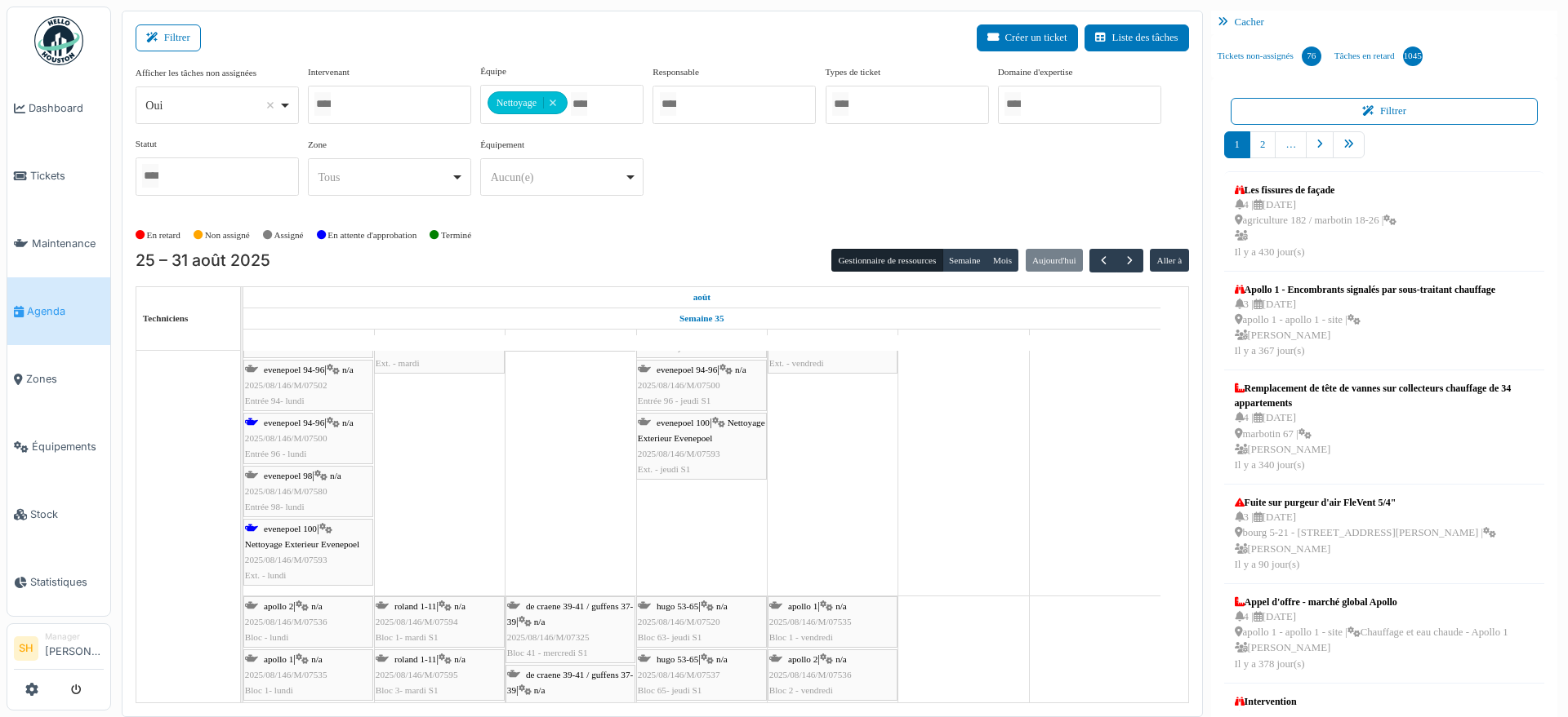
scroll to position [2718, 0]
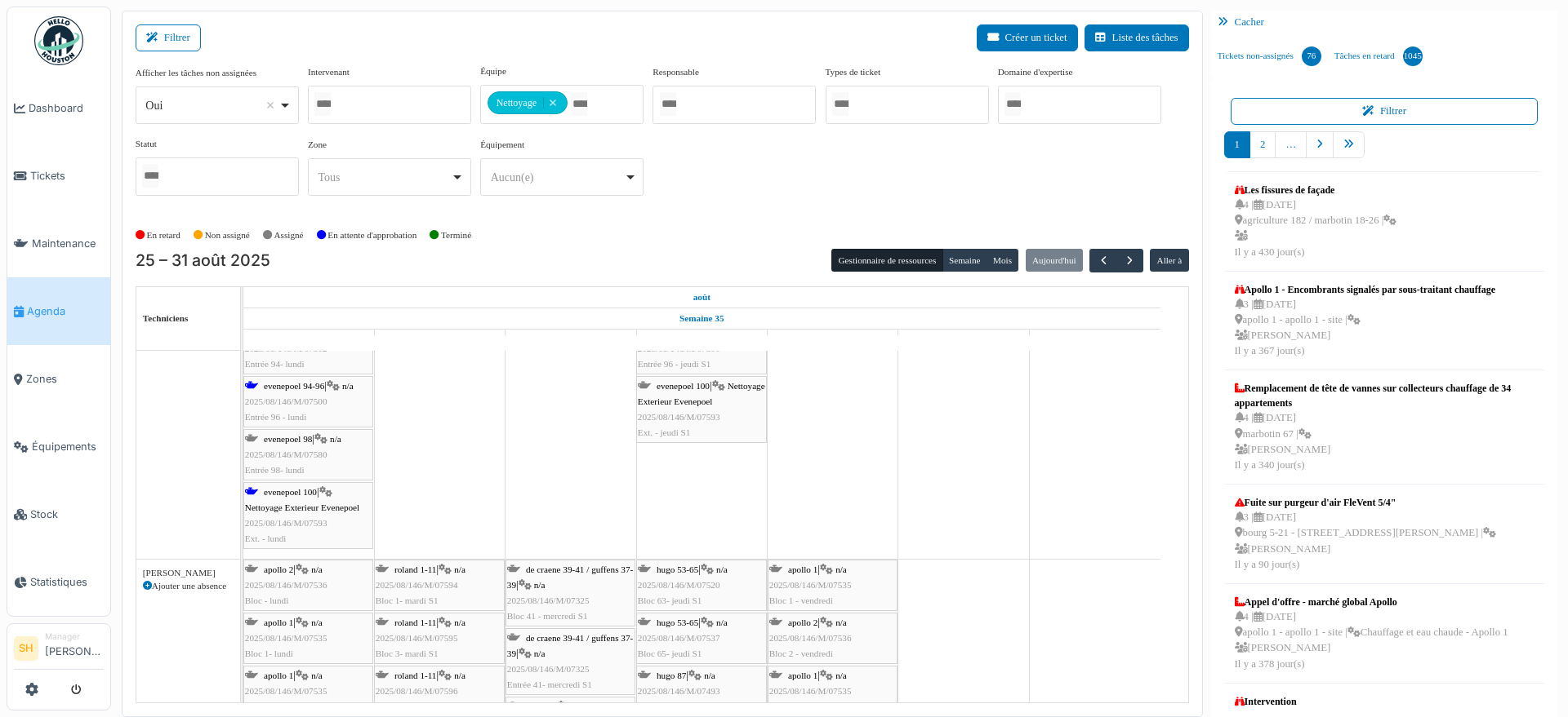
click at [289, 505] on span "Nettoyage Exterieur Evenepoel" at bounding box center [302, 508] width 115 height 10
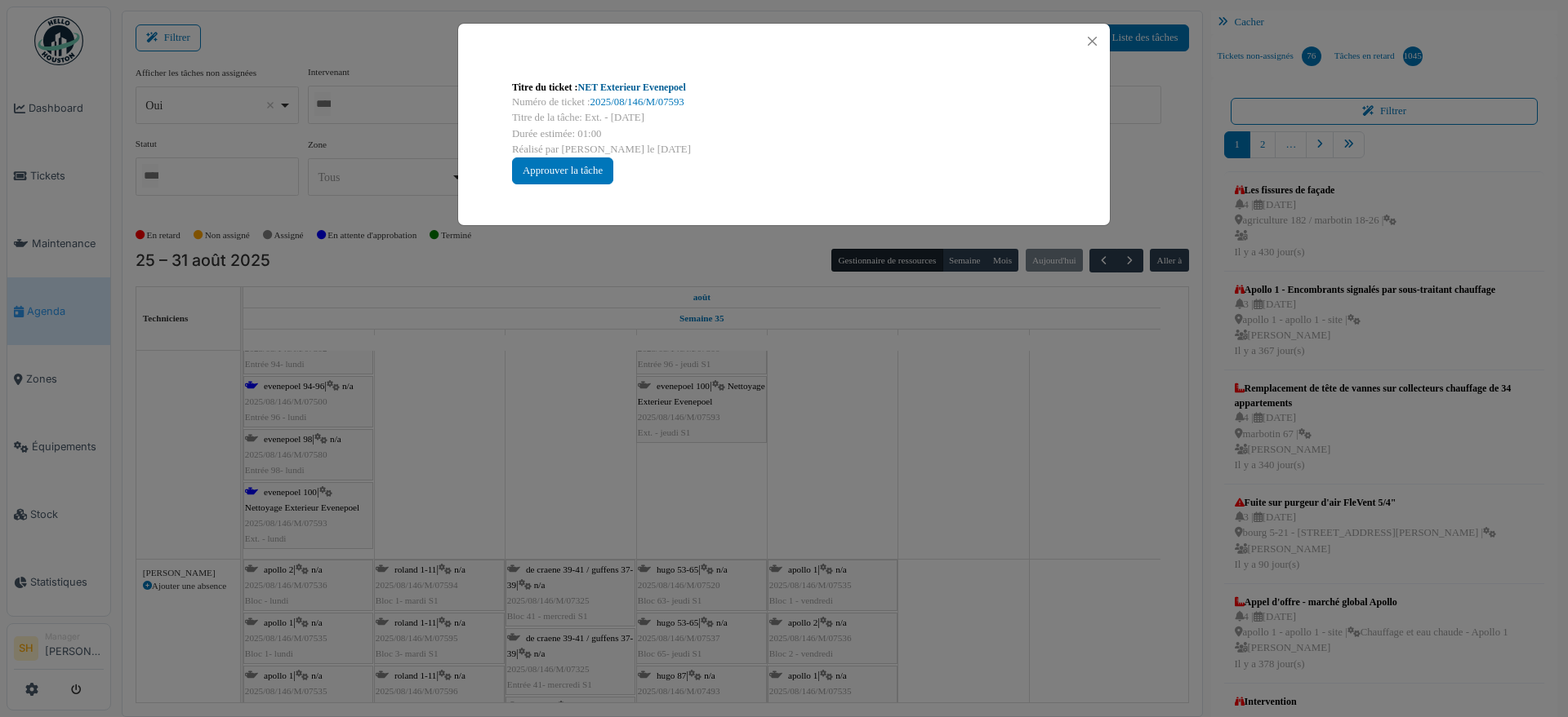
click at [628, 88] on link "NET Exterieur Evenepoel" at bounding box center [631, 88] width 108 height 12
click at [996, 523] on div "Titre du ticket : NET Exterieur Evenepoel Numéro de ticket : 2025/08/146/M/0759…" at bounding box center [784, 358] width 1568 height 717
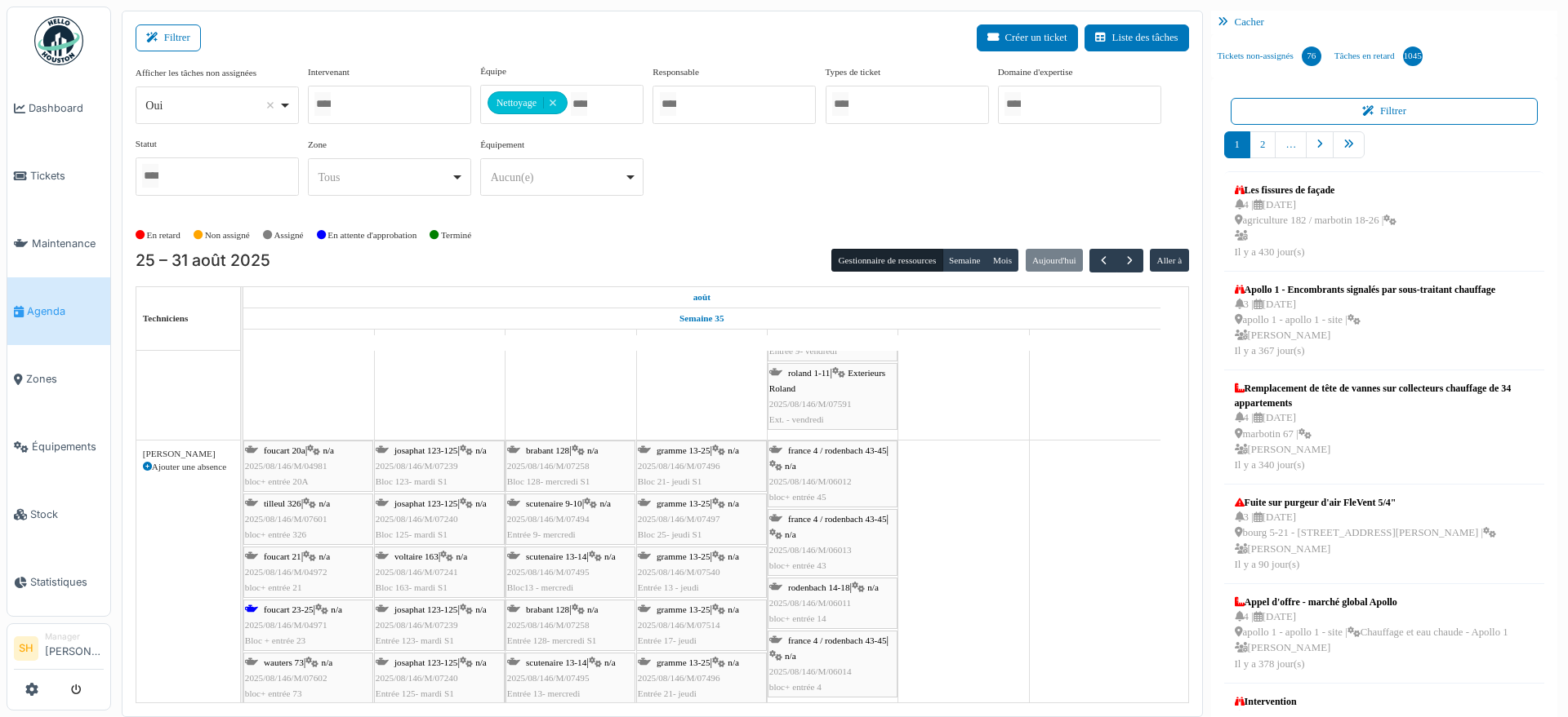
scroll to position [3673, 0]
click at [279, 604] on span "foucart 23-25" at bounding box center [289, 609] width 49 height 10
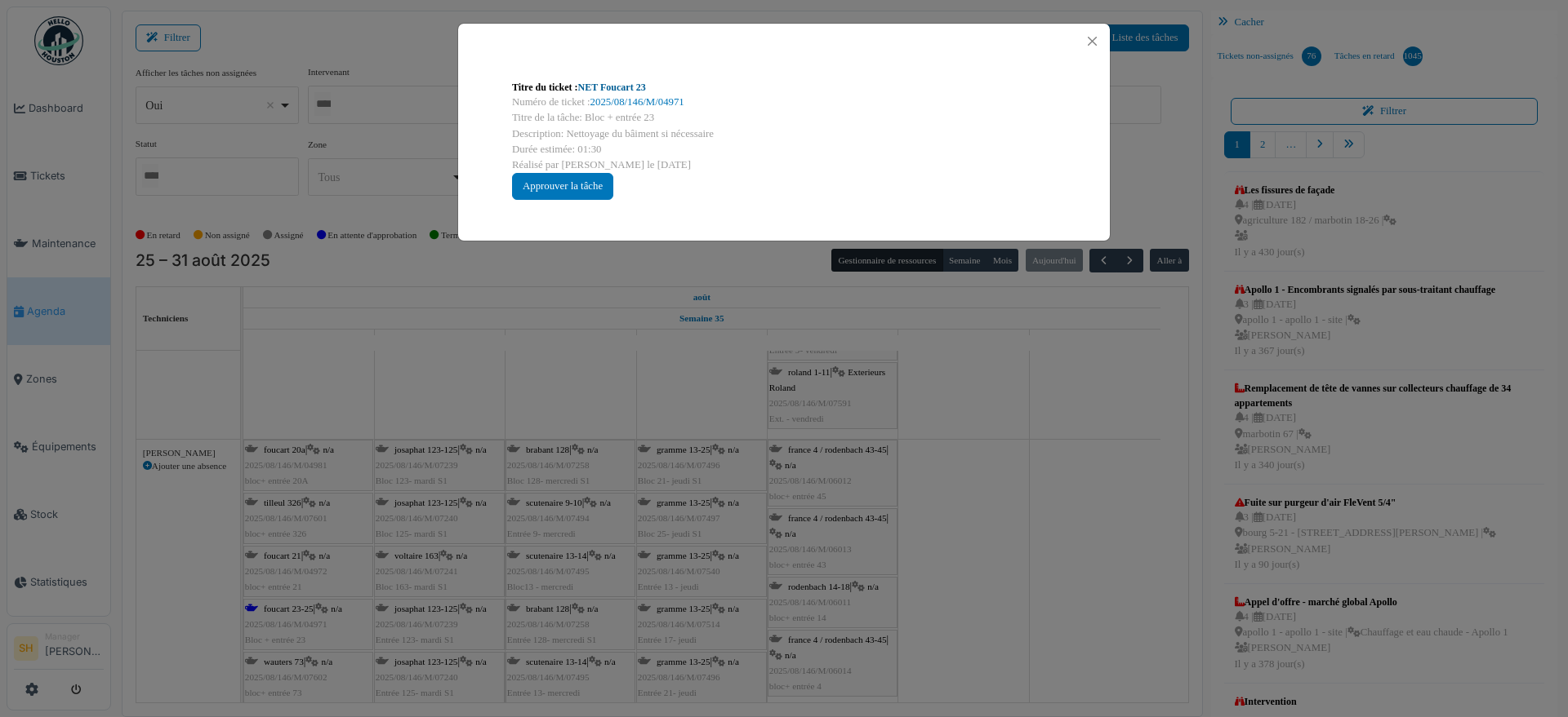
click at [624, 85] on link "NET Foucart 23" at bounding box center [612, 88] width 68 height 12
click at [815, 479] on div "Titre du ticket : NET Foucart 23 Numéro de ticket : 2025/08/146/M/04971 Titre d…" at bounding box center [784, 358] width 1568 height 717
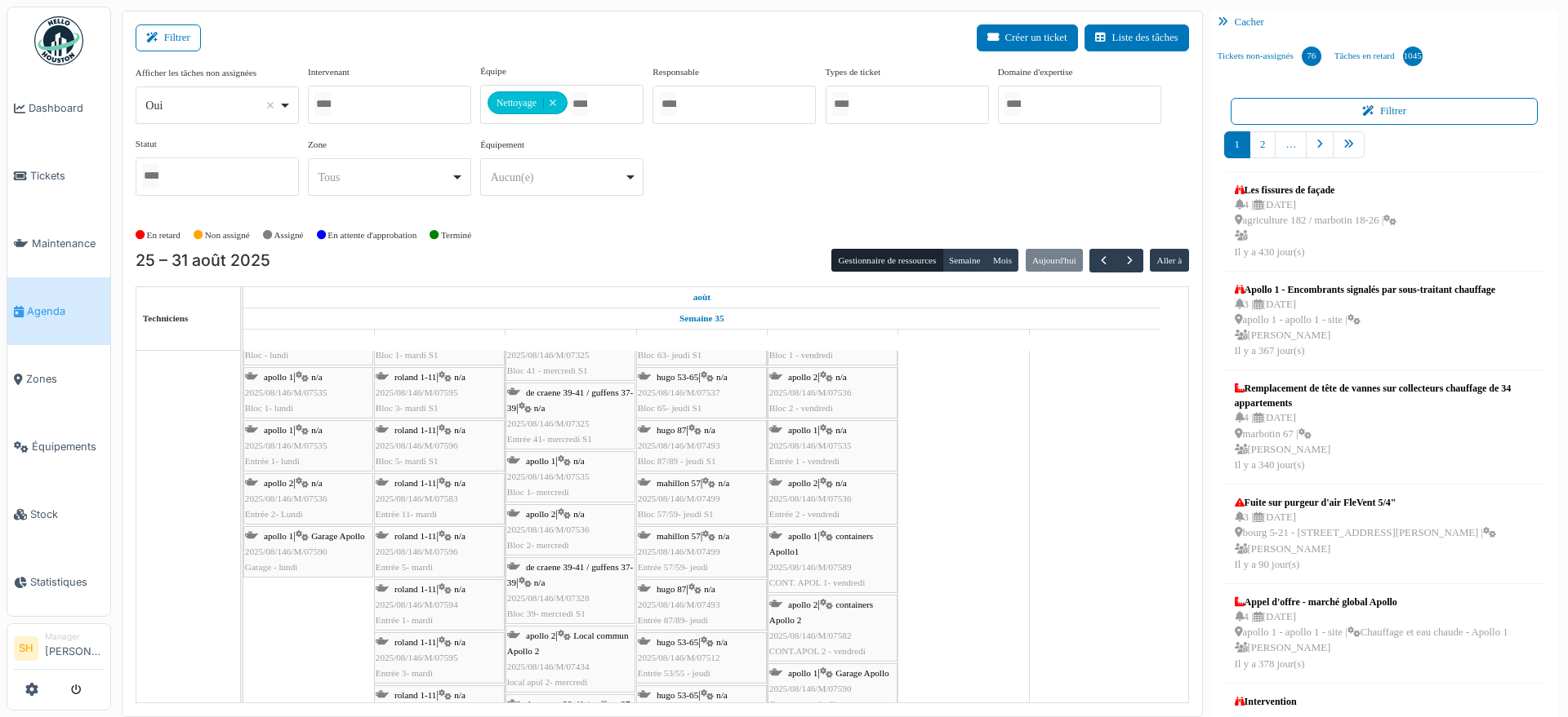
scroll to position [4999, 0]
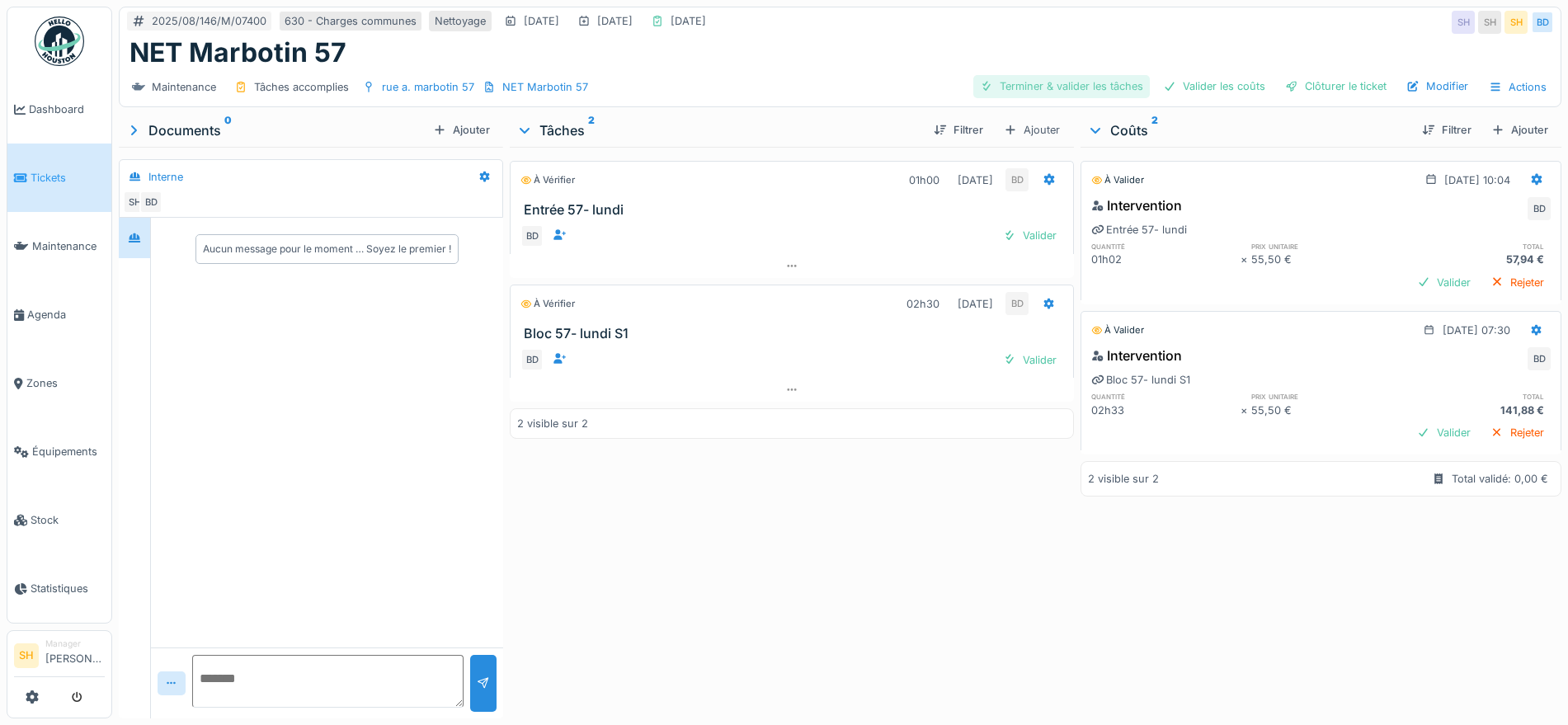
click at [1081, 84] on div "Terminer & valider les tâches" at bounding box center [1061, 86] width 177 height 22
drag, startPoint x: 1192, startPoint y: 83, endPoint x: 1281, endPoint y: 82, distance: 89.0
click at [1193, 83] on div "Valider les coûts" at bounding box center [1215, 86] width 116 height 22
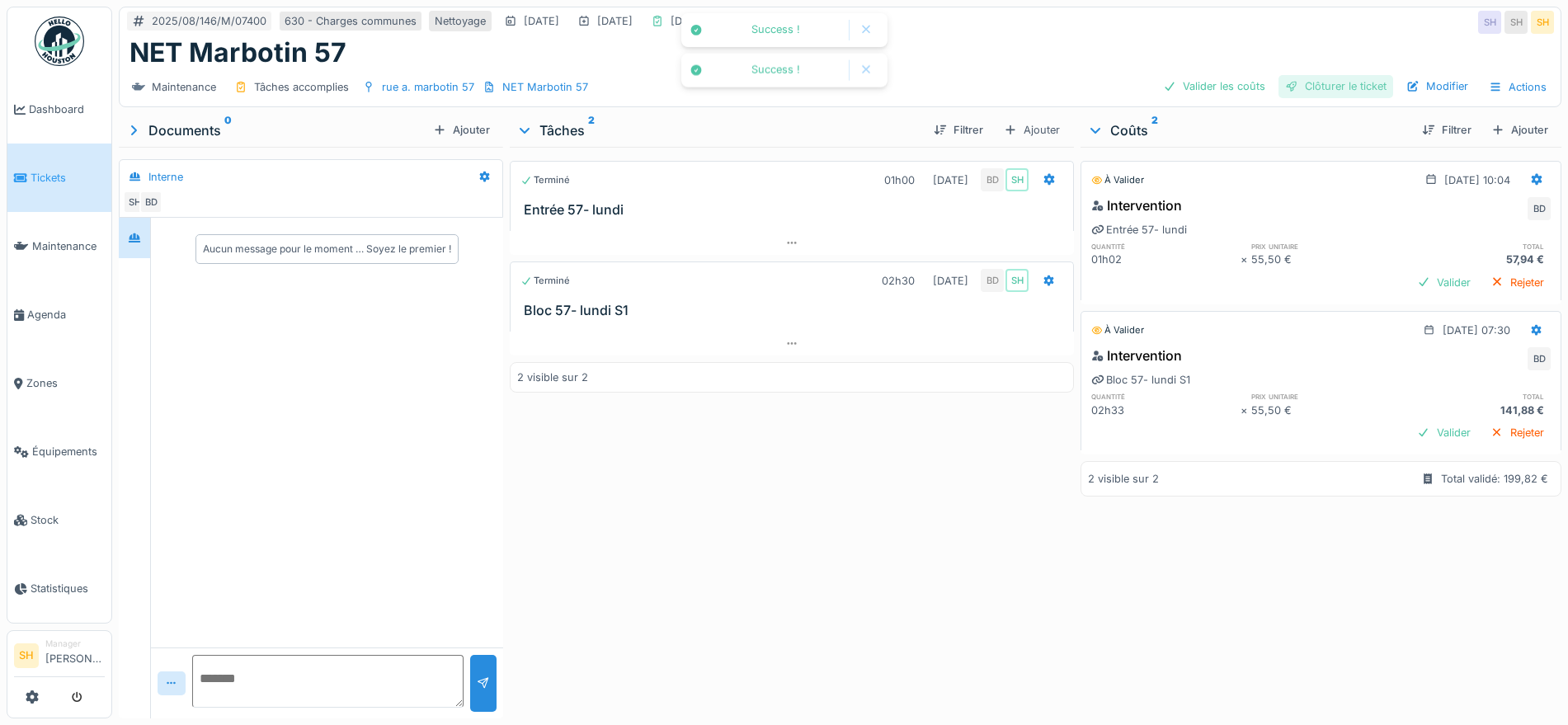
click at [1312, 80] on div "Clôturer le ticket" at bounding box center [1335, 86] width 115 height 22
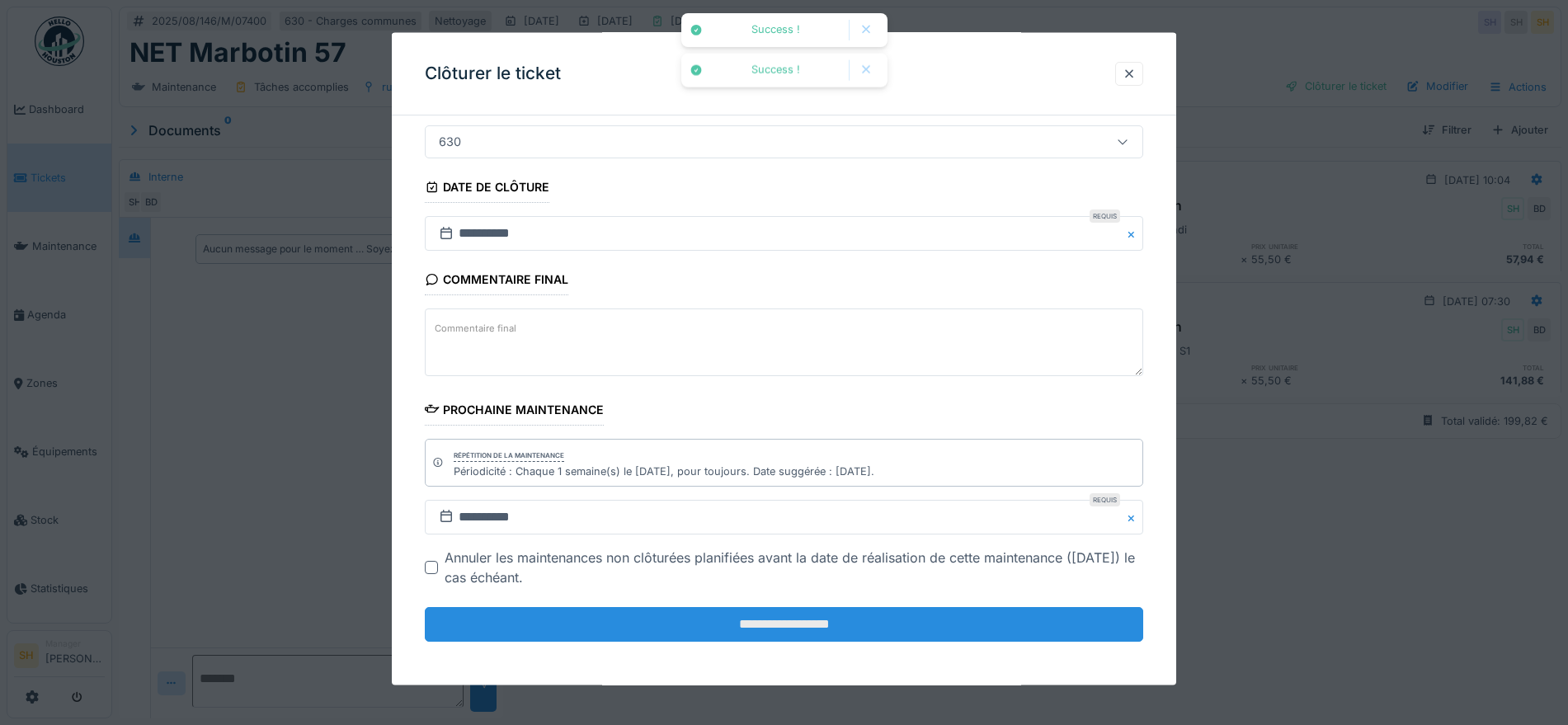
scroll to position [141, 0]
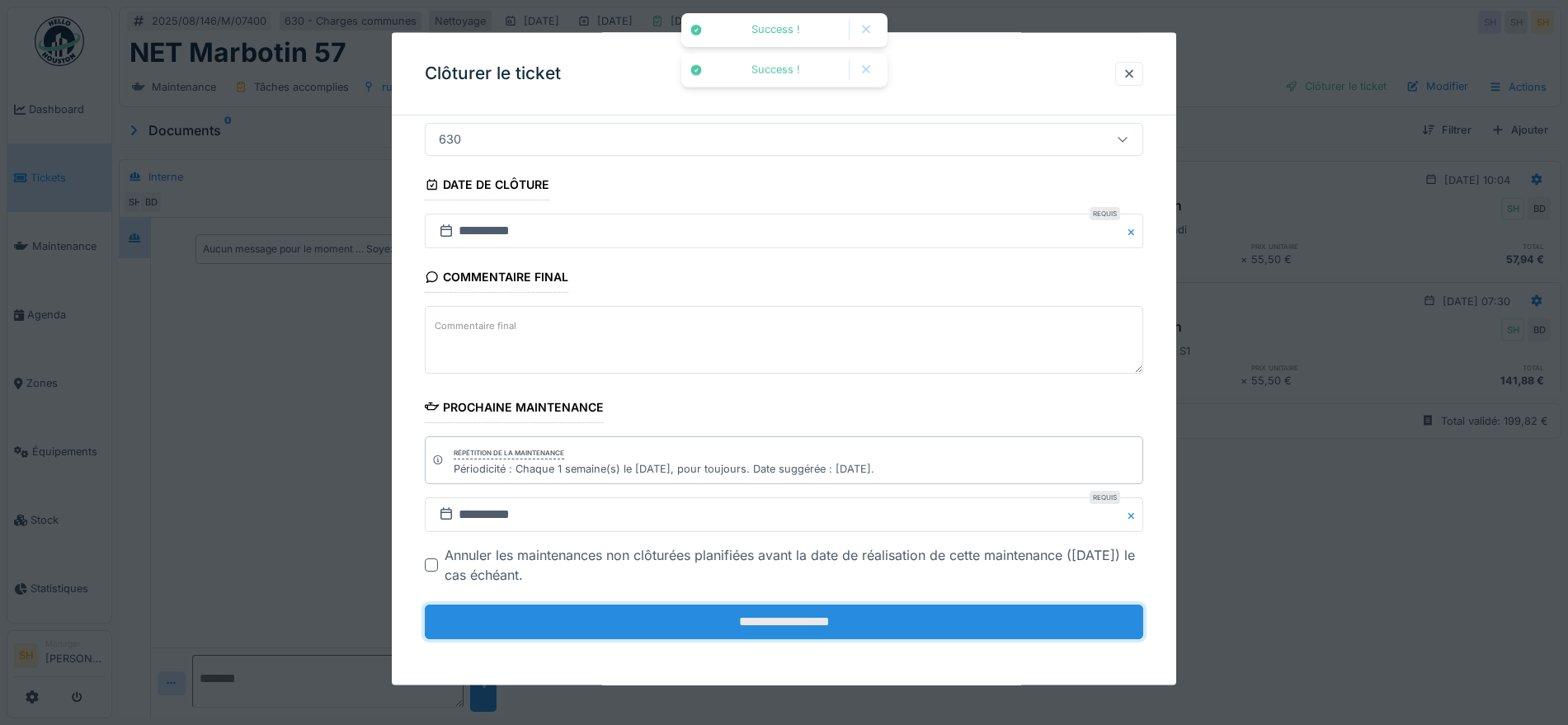
click at [796, 625] on input "**********" at bounding box center [784, 622] width 719 height 35
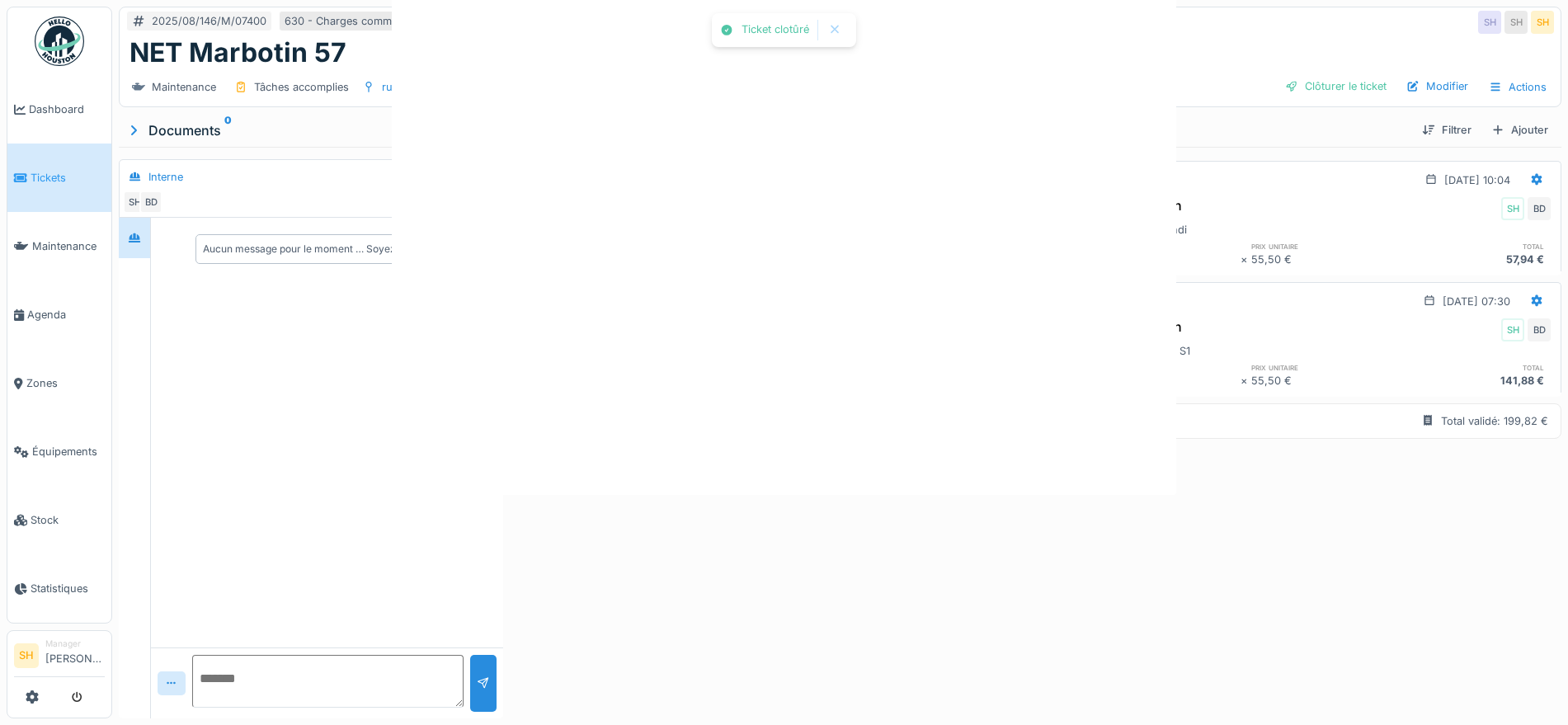
scroll to position [0, 0]
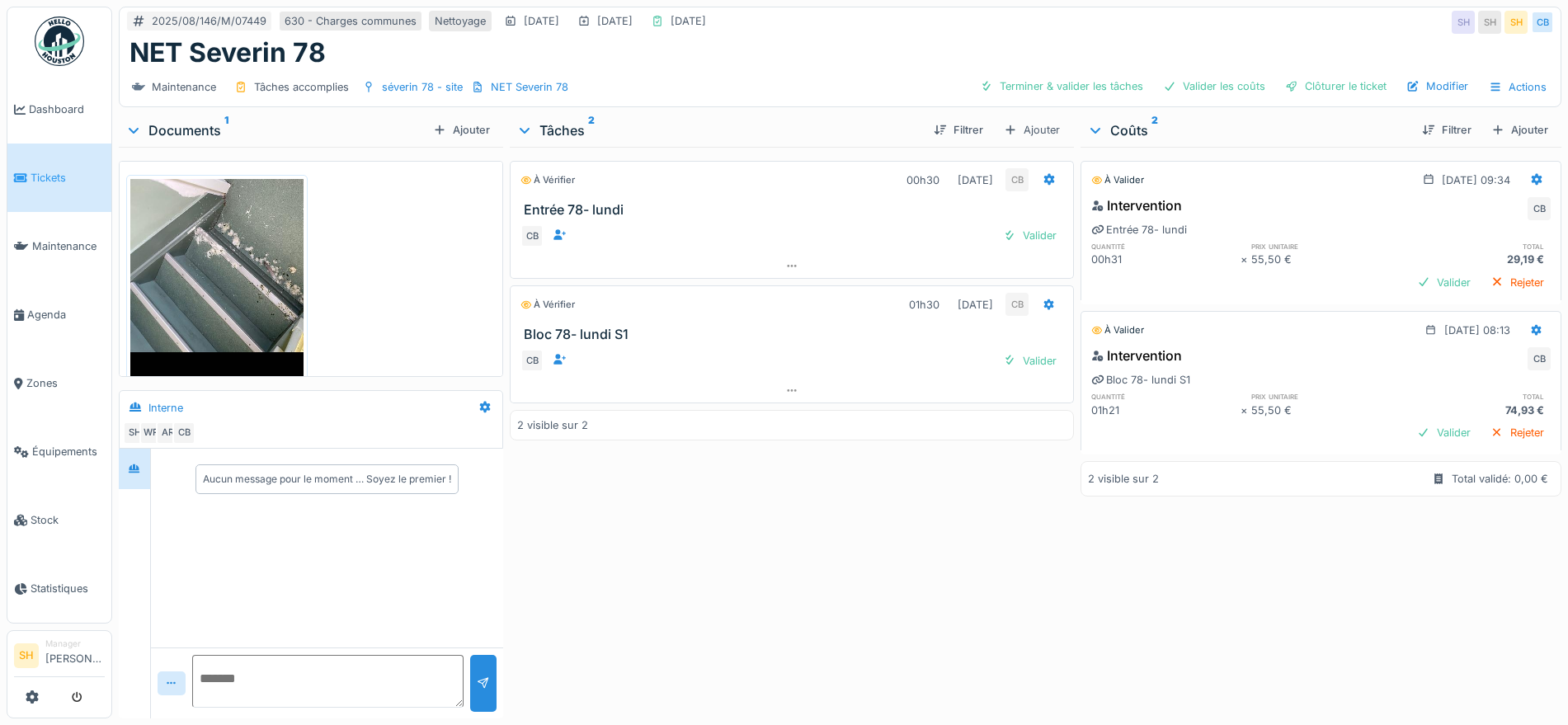
click at [257, 290] on img at bounding box center [218, 294] width 174 height 231
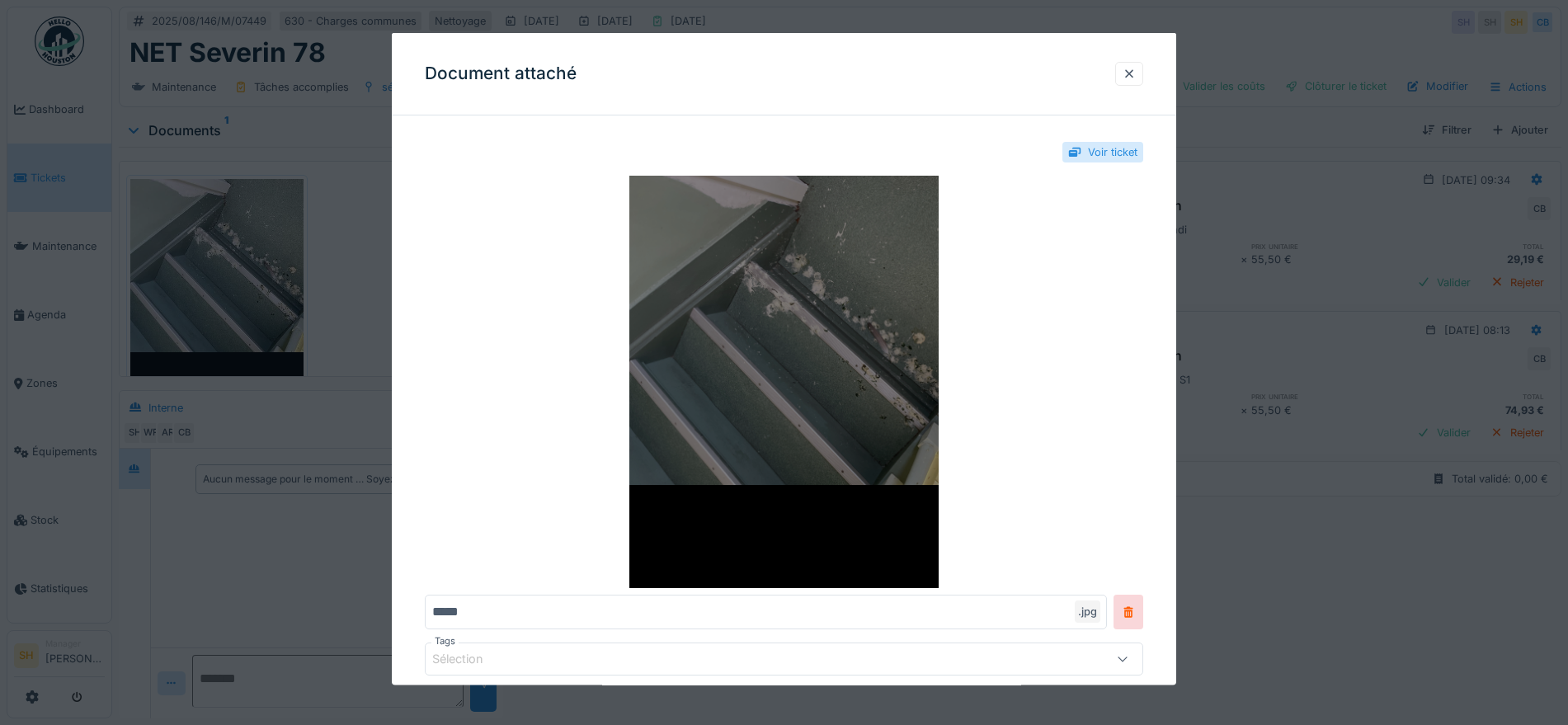
click at [772, 319] on img at bounding box center [784, 381] width 719 height 412
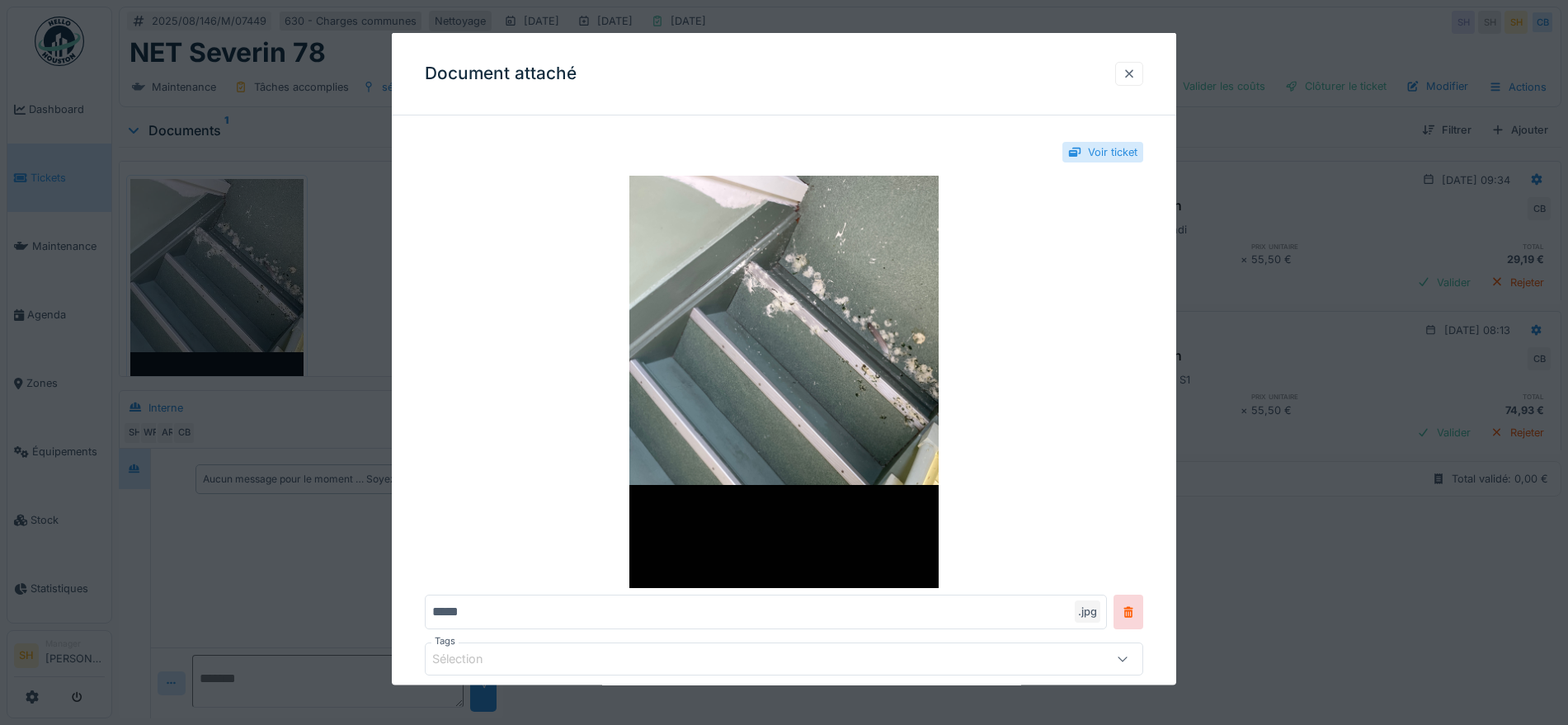
click at [1125, 74] on div at bounding box center [1129, 73] width 28 height 24
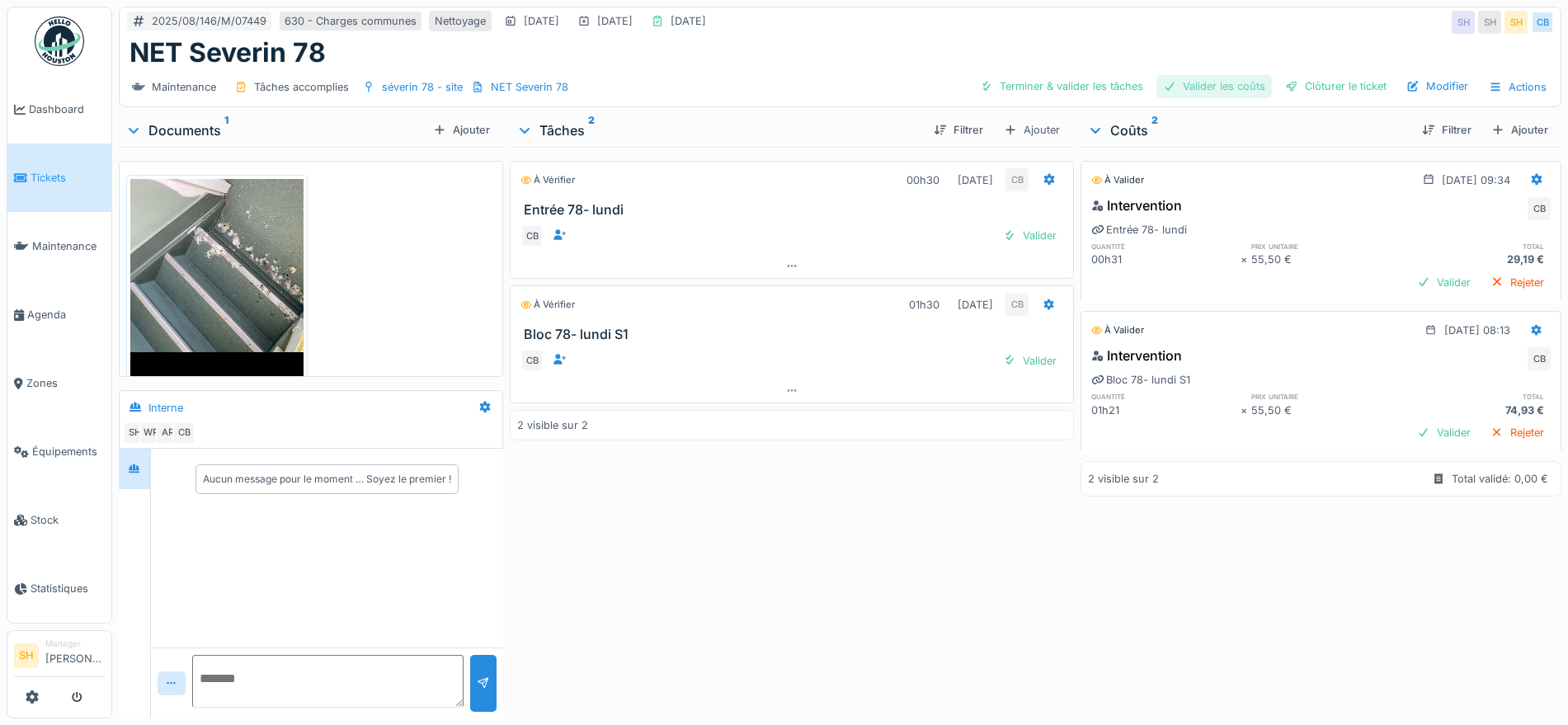
drag, startPoint x: 1083, startPoint y: 86, endPoint x: 1196, endPoint y: 85, distance: 113.0
click at [1089, 86] on div "Terminer & valider les tâches" at bounding box center [1061, 86] width 177 height 22
drag, startPoint x: 1200, startPoint y: 85, endPoint x: 1224, endPoint y: 85, distance: 24.0
click at [1203, 85] on div "Valider les coûts" at bounding box center [1215, 86] width 116 height 22
click at [1324, 75] on div "Clôturer le ticket" at bounding box center [1335, 86] width 115 height 22
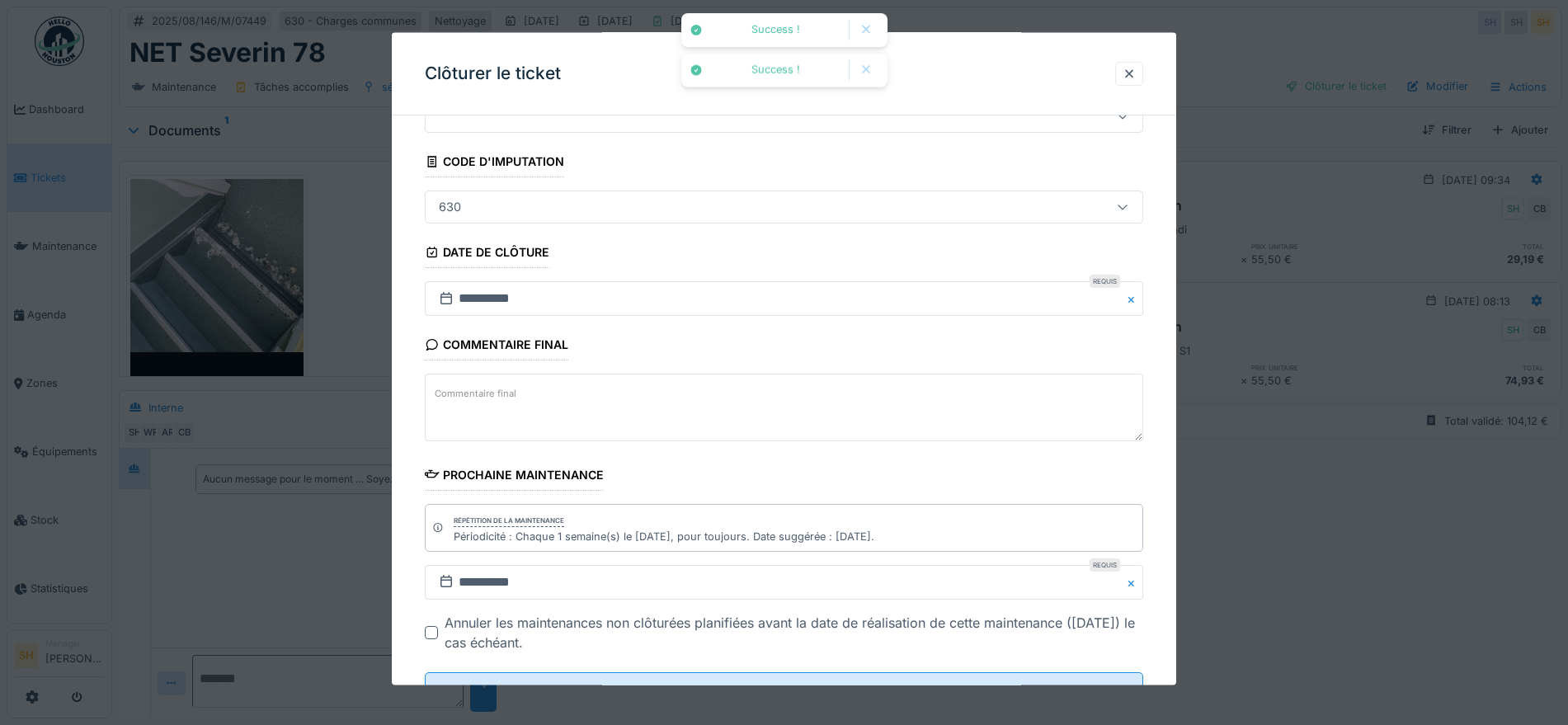
scroll to position [141, 0]
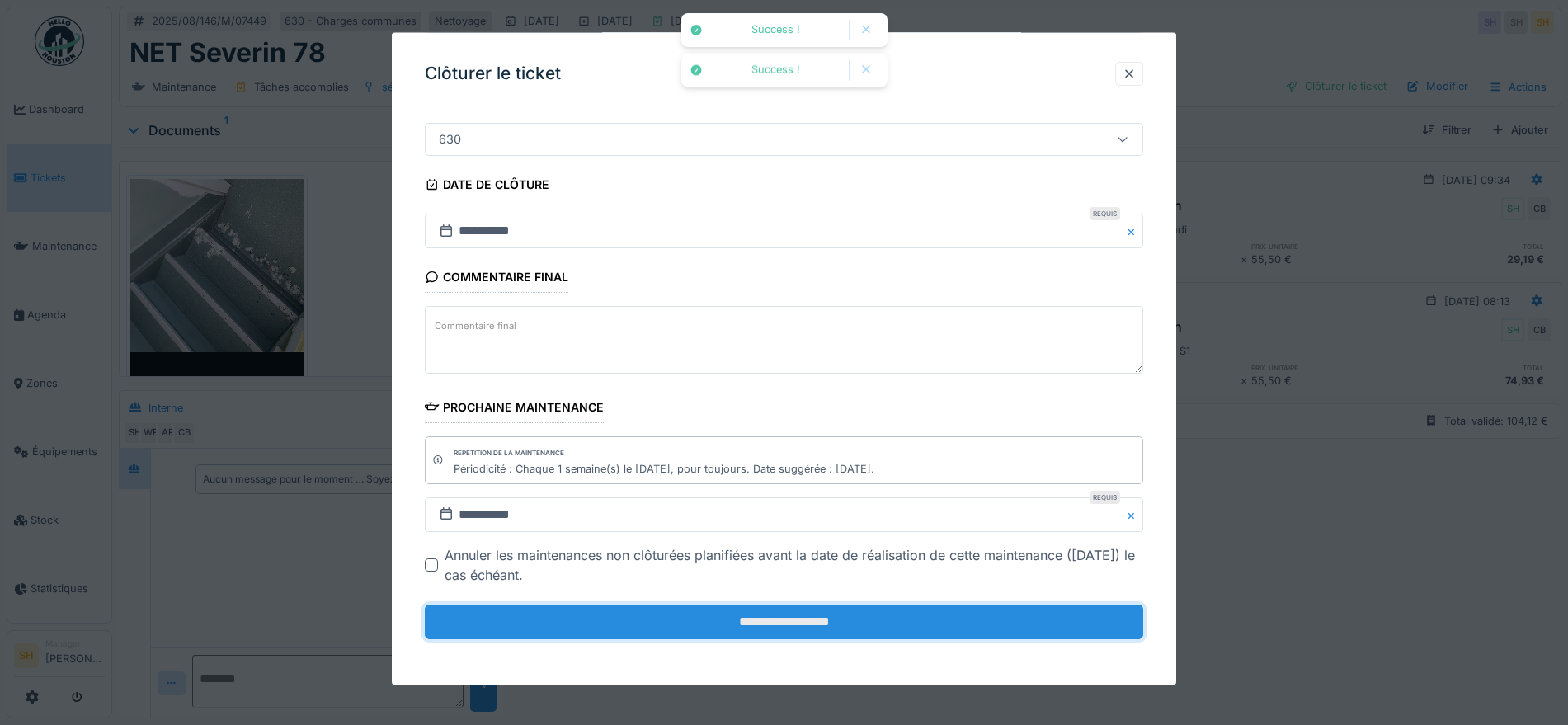
click at [845, 614] on input "**********" at bounding box center [784, 622] width 719 height 35
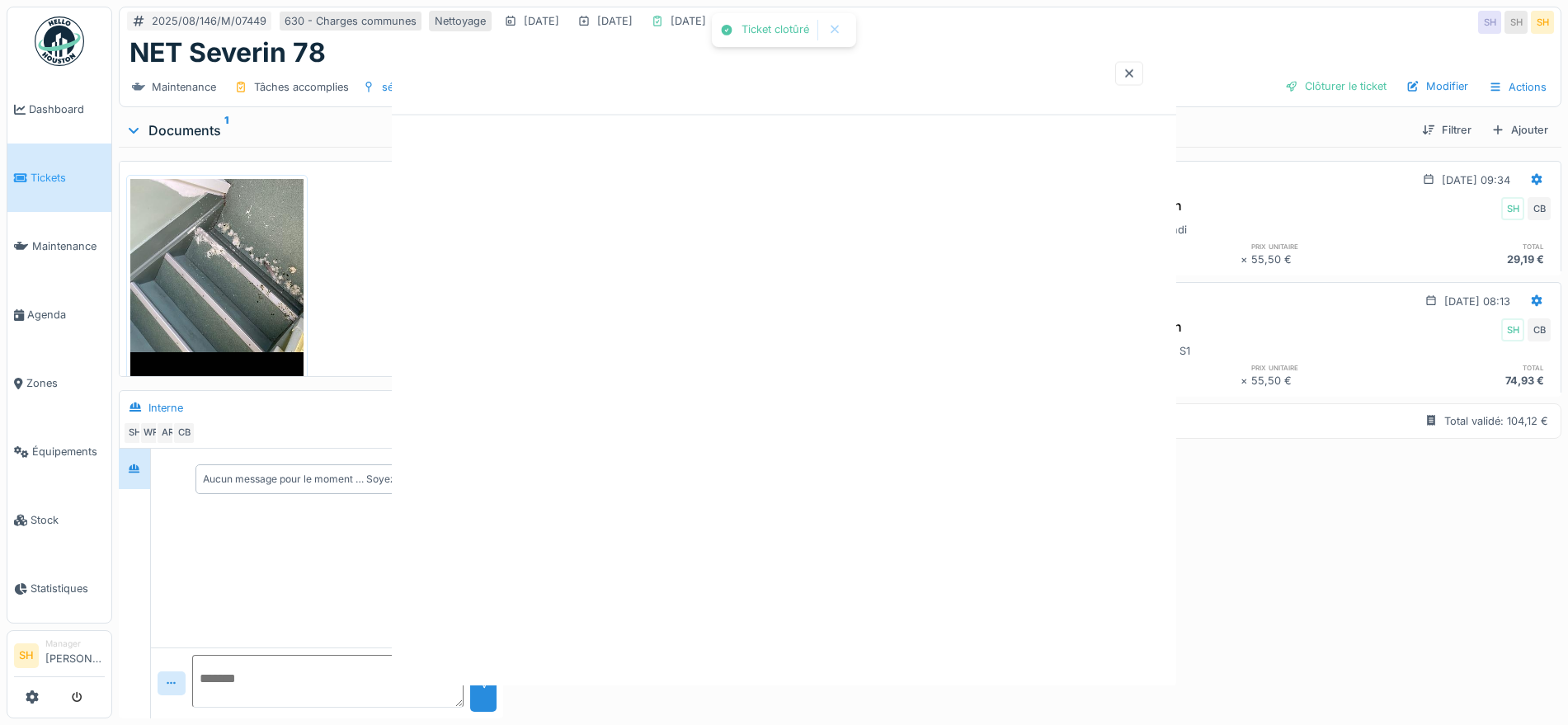
scroll to position [0, 0]
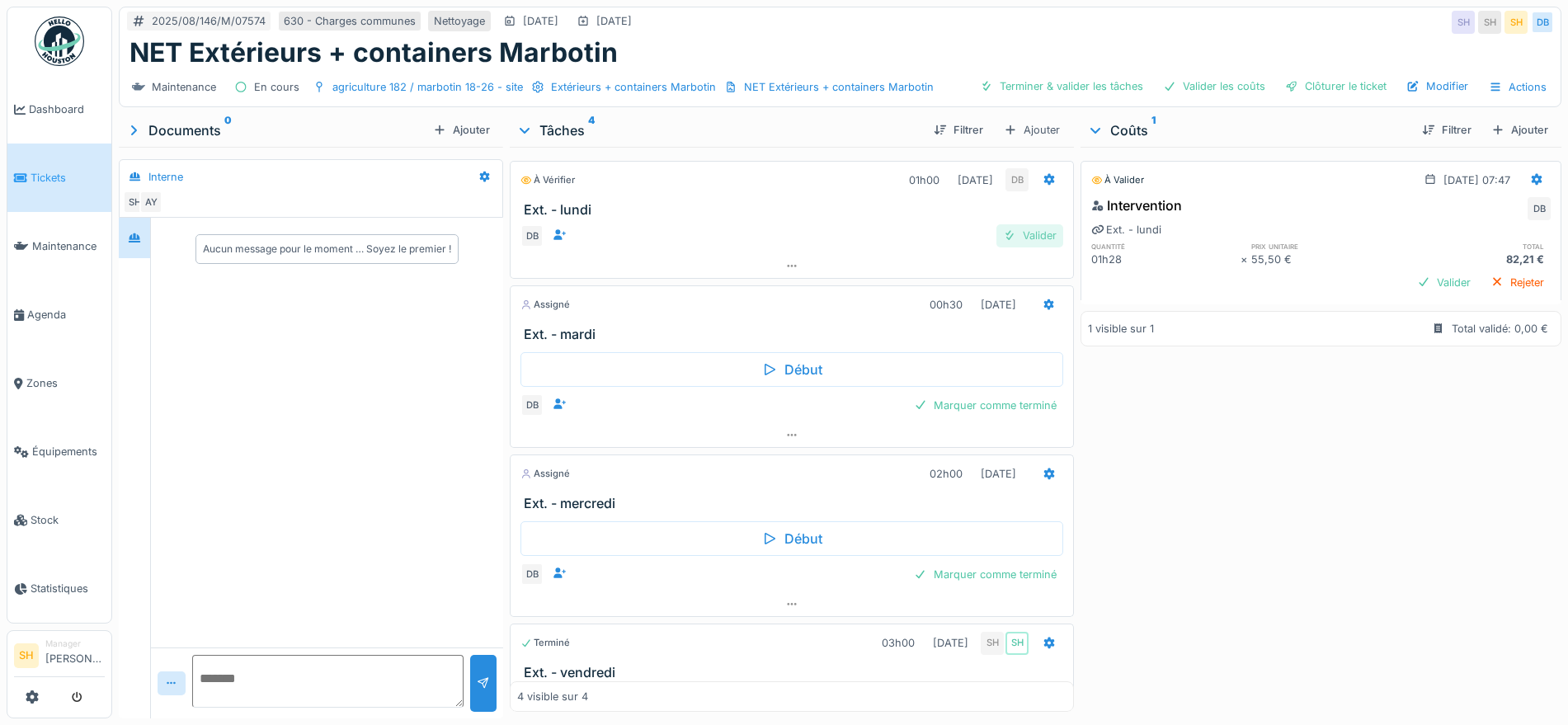
click at [1004, 234] on div "Valider" at bounding box center [1029, 236] width 67 height 22
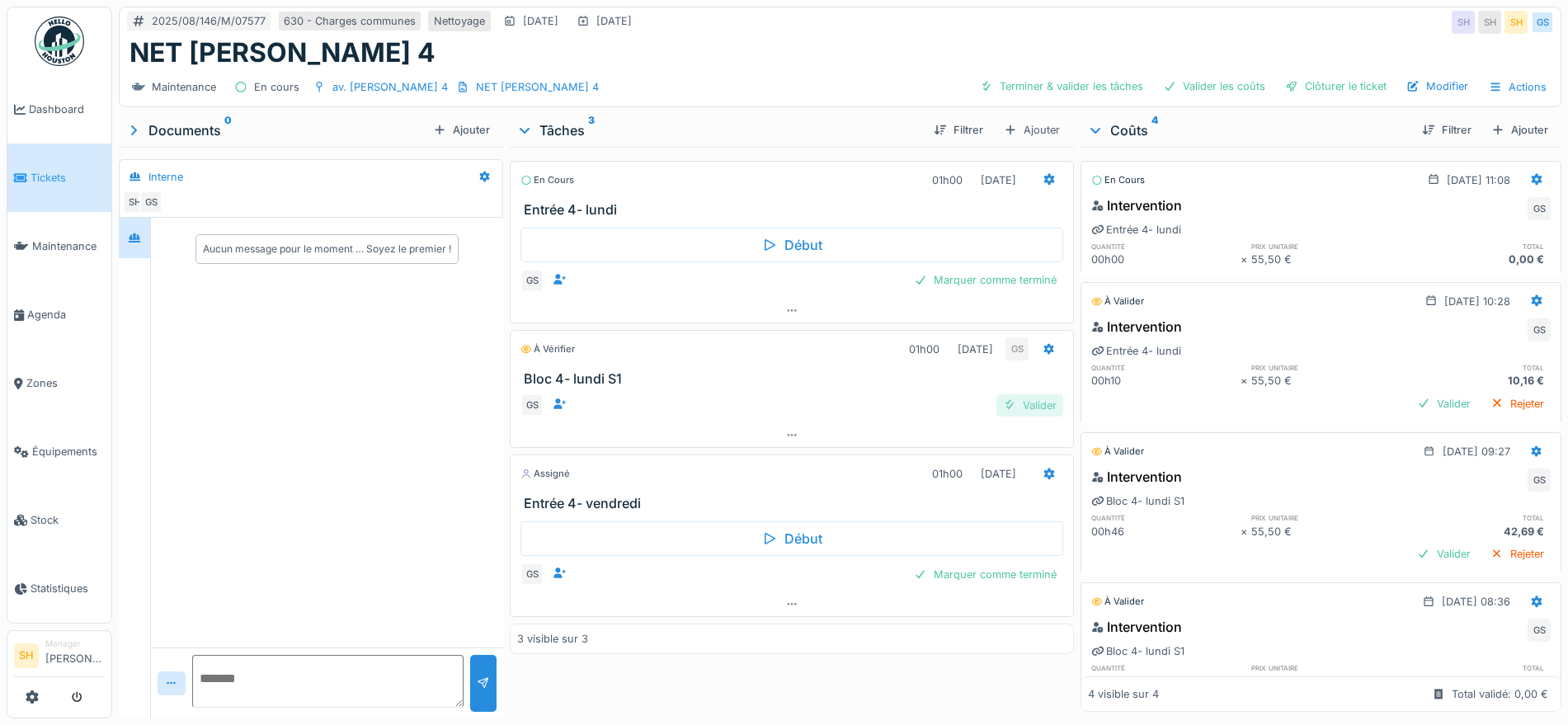
click at [1034, 406] on div "Valider" at bounding box center [1029, 405] width 67 height 22
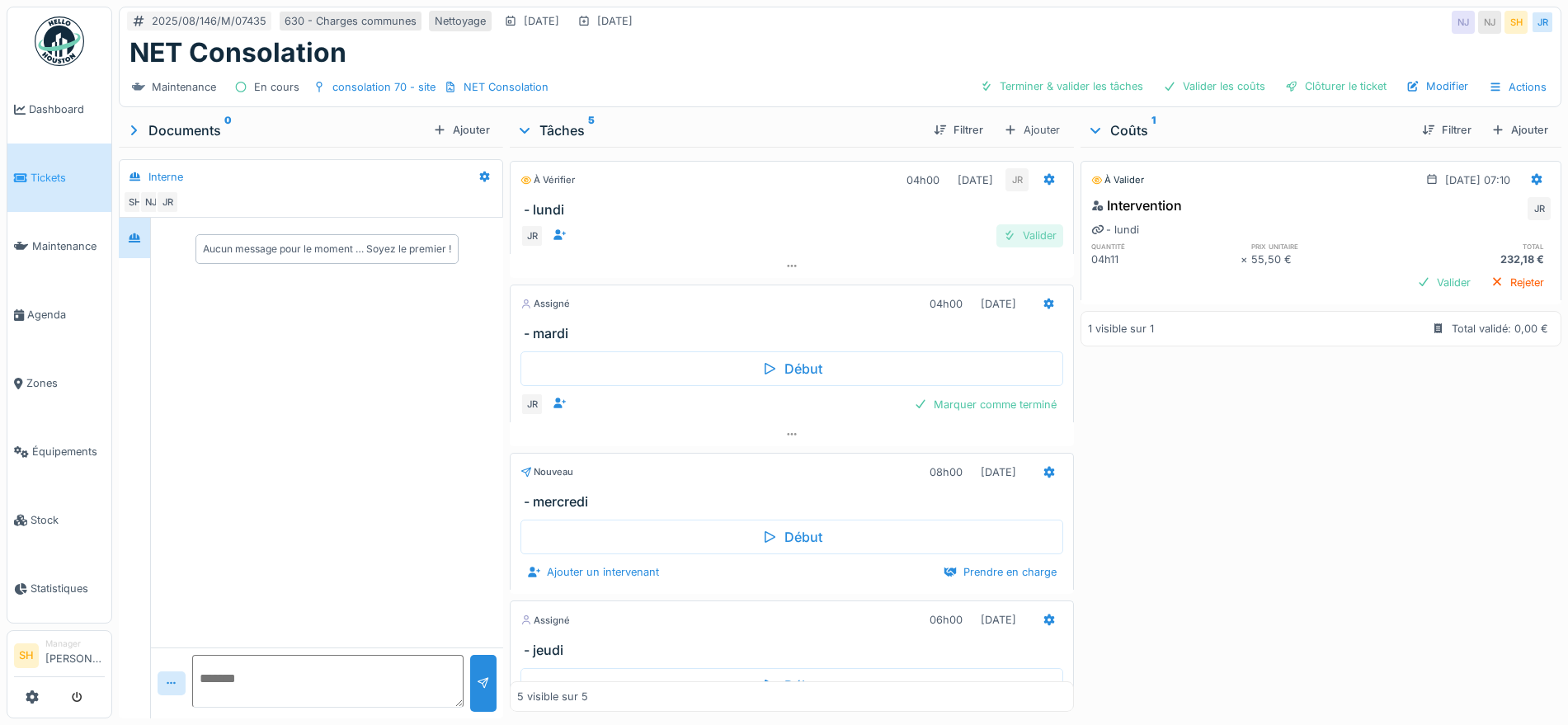
click at [1006, 236] on div "Valider" at bounding box center [1029, 236] width 67 height 22
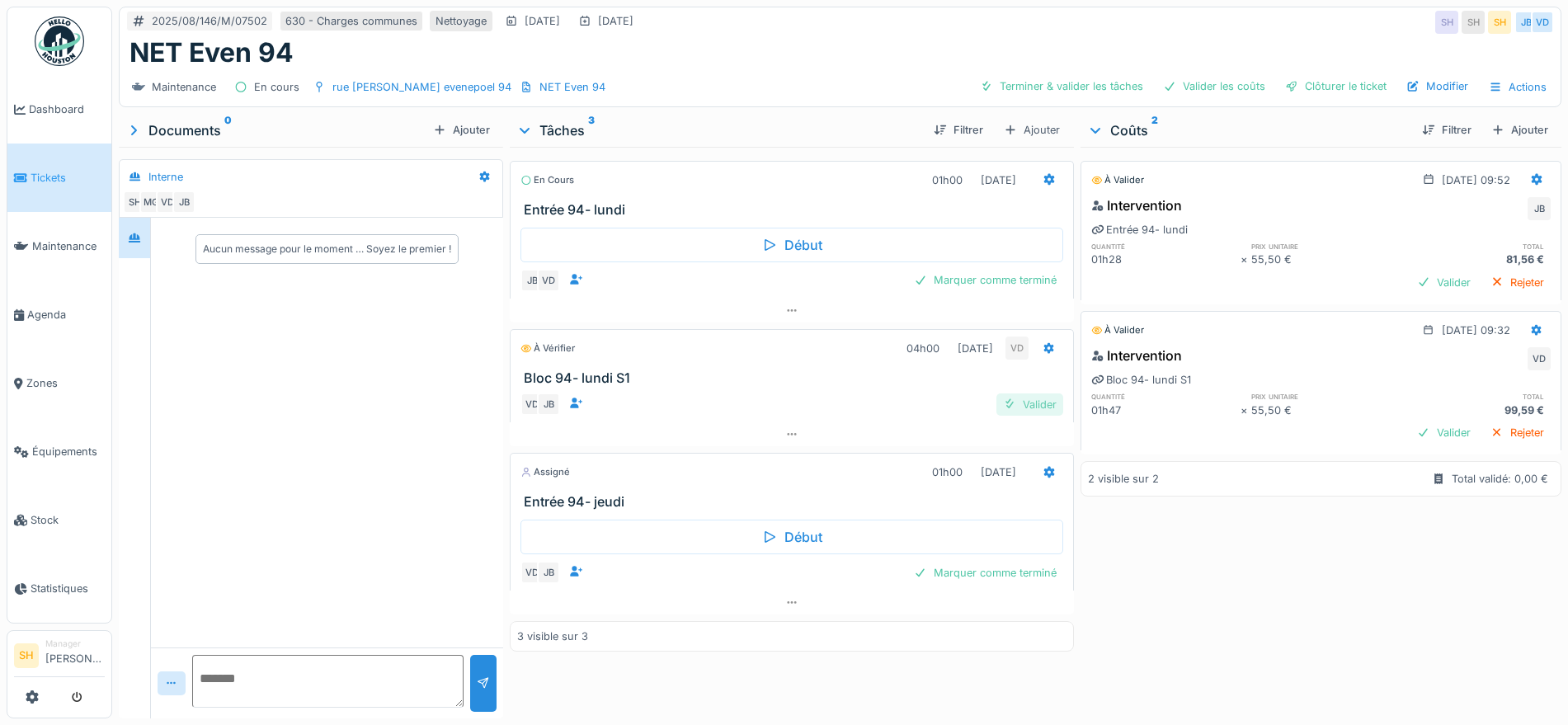
click at [1029, 405] on div "Valider" at bounding box center [1029, 404] width 67 height 22
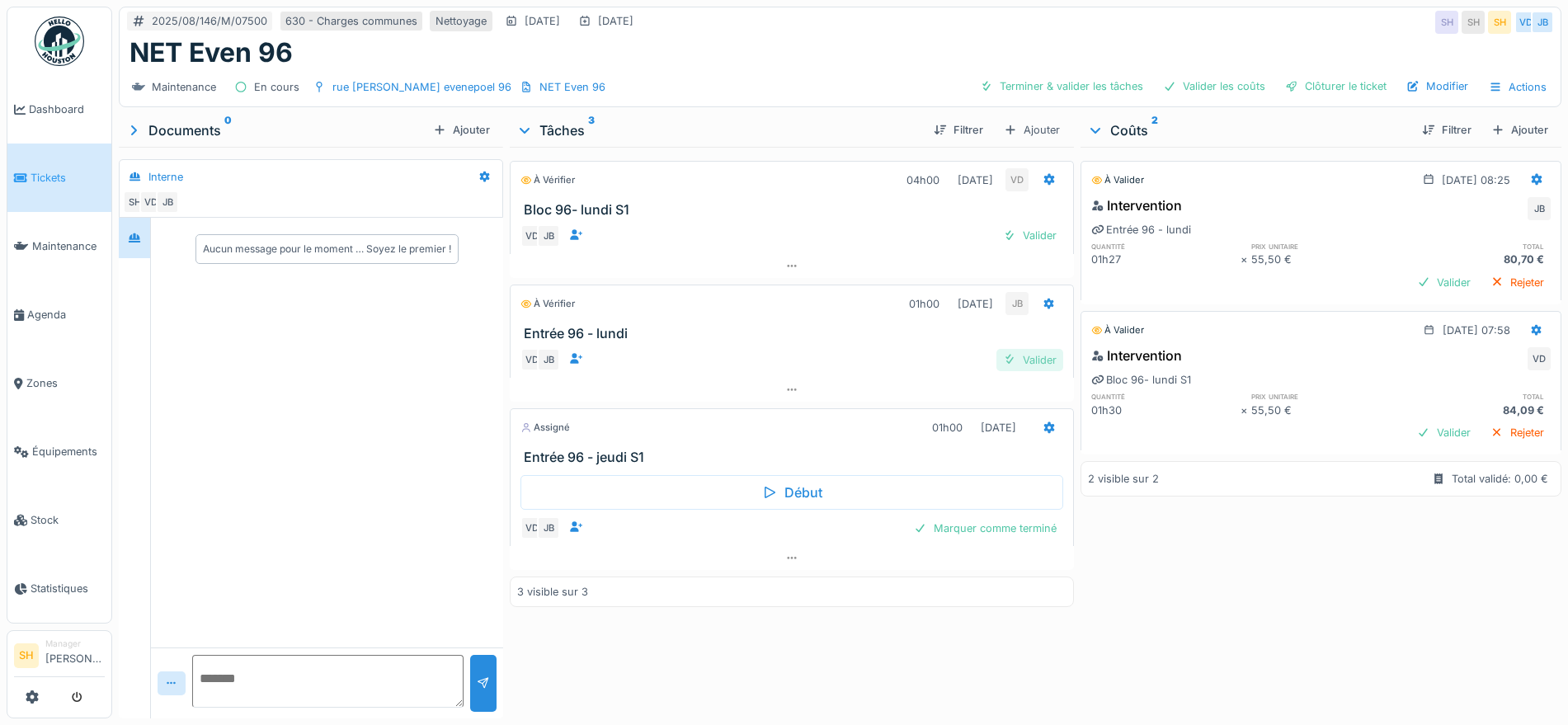
click at [1027, 362] on div "Valider" at bounding box center [1029, 361] width 67 height 22
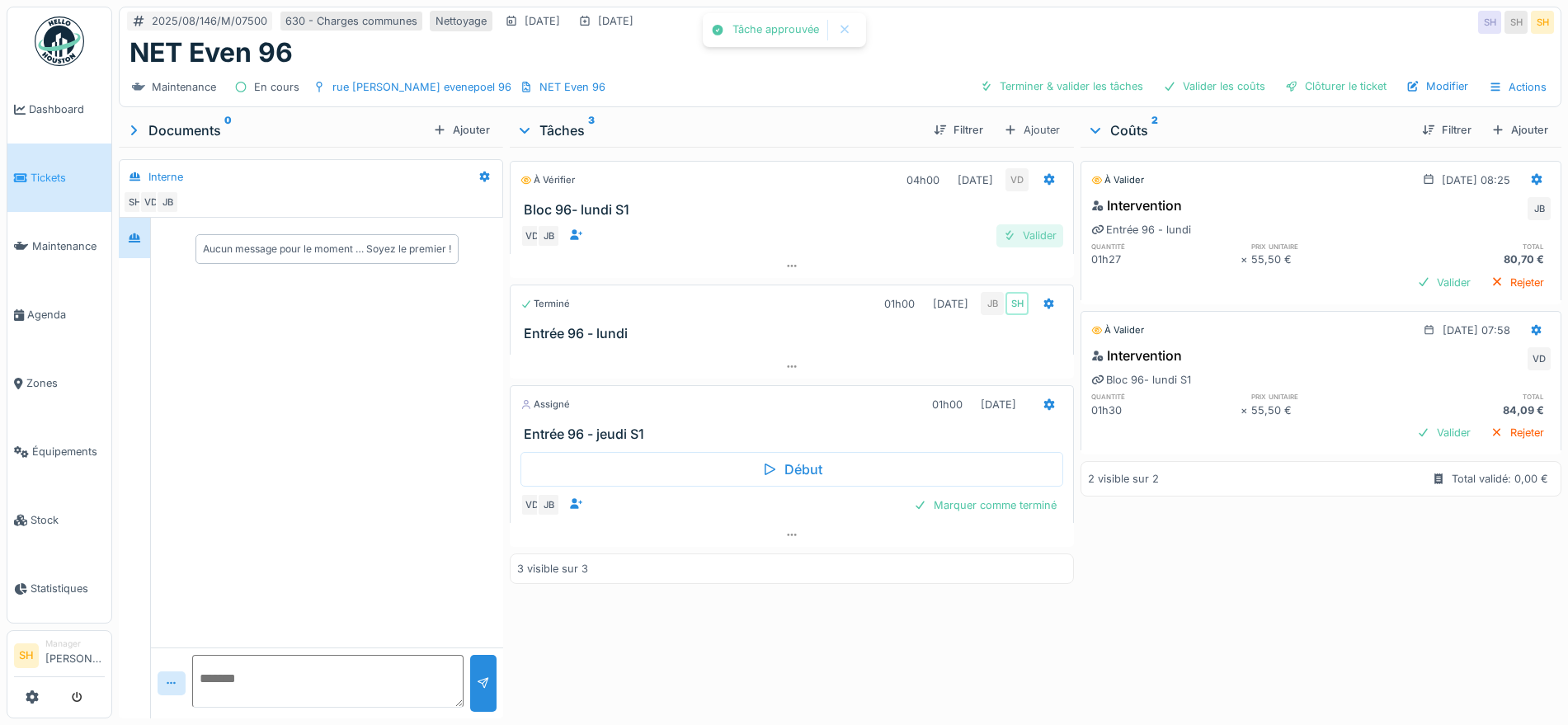
click at [1027, 243] on div "Valider" at bounding box center [1029, 236] width 67 height 22
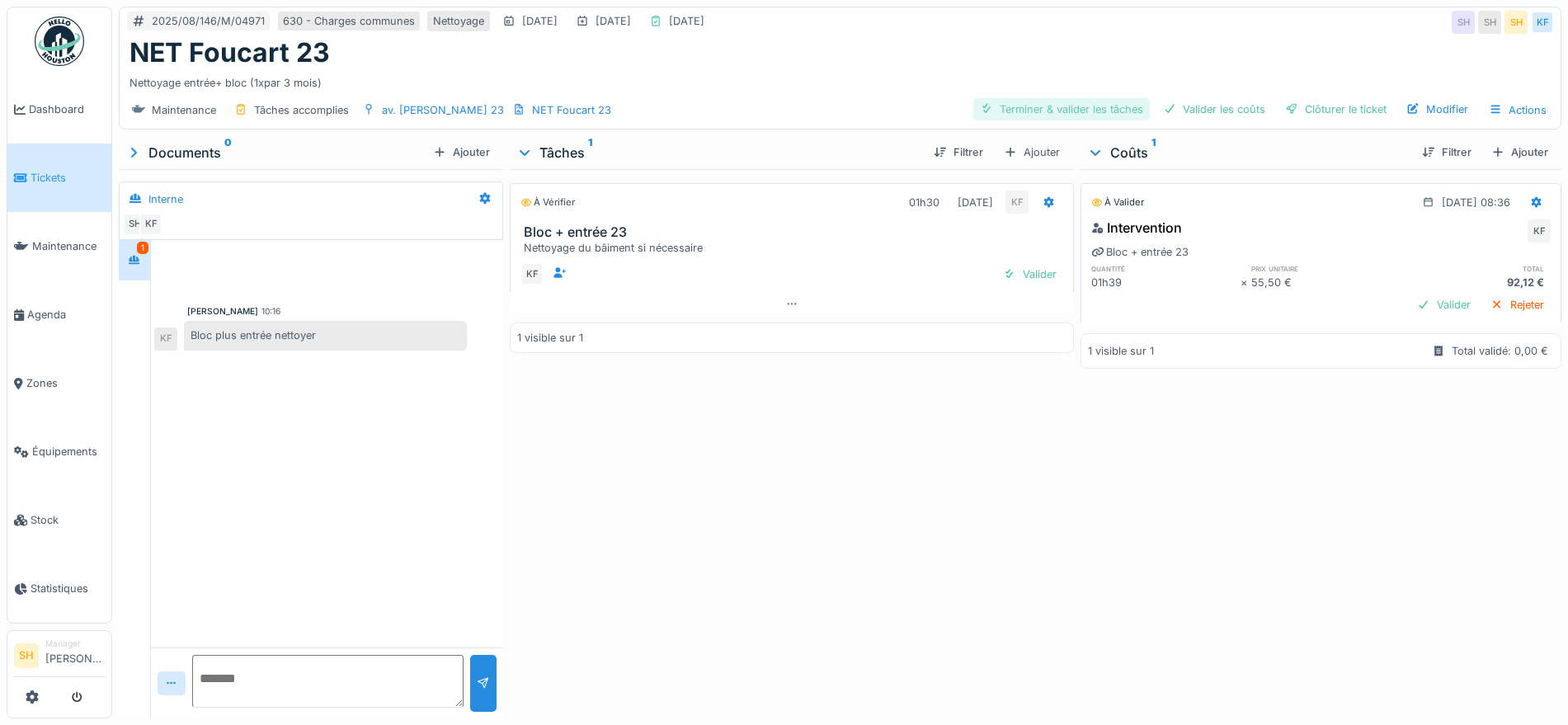
click at [1101, 106] on div "Terminer & valider les tâches" at bounding box center [1061, 109] width 177 height 22
click at [1204, 107] on div "Valider les coûts" at bounding box center [1215, 109] width 116 height 22
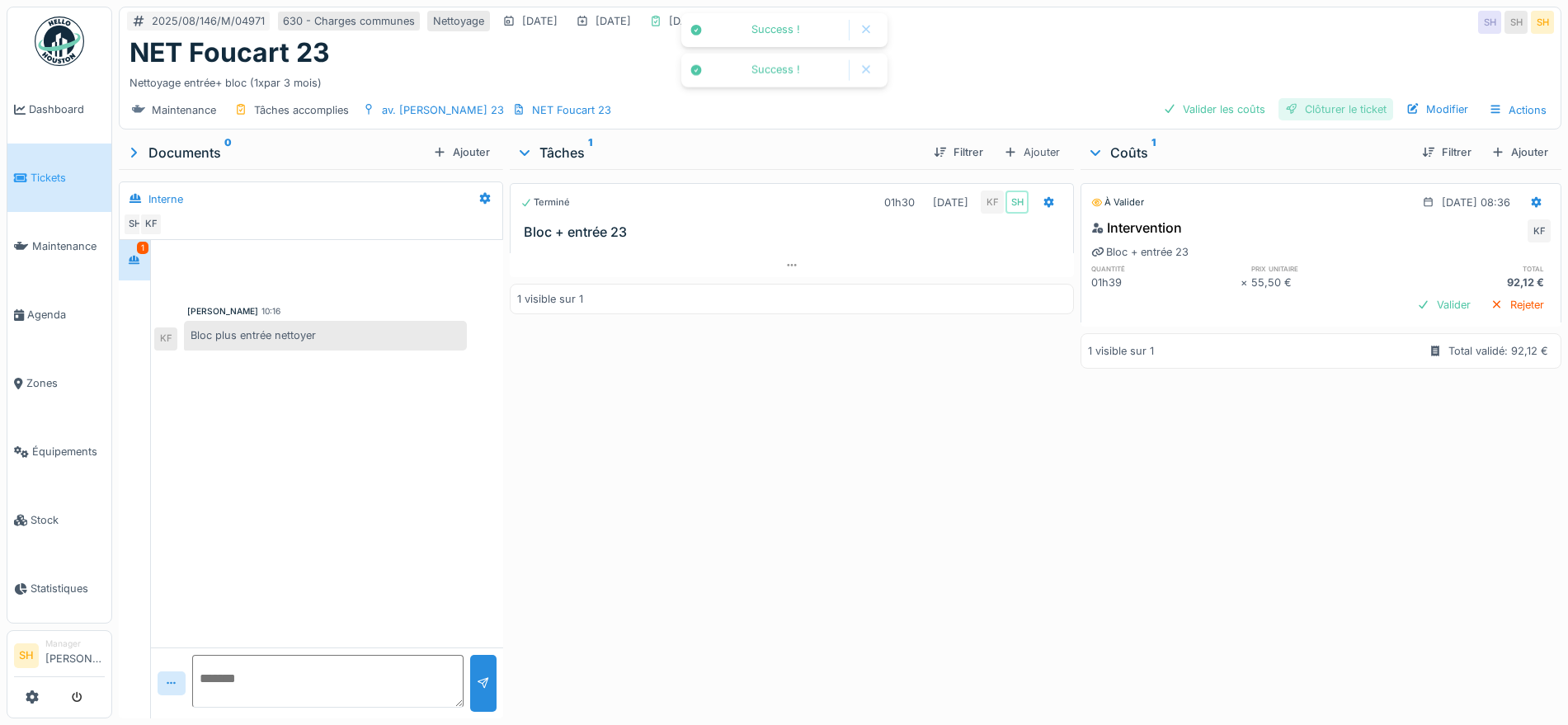
click at [1320, 107] on div "Clôturer le ticket" at bounding box center [1335, 109] width 115 height 22
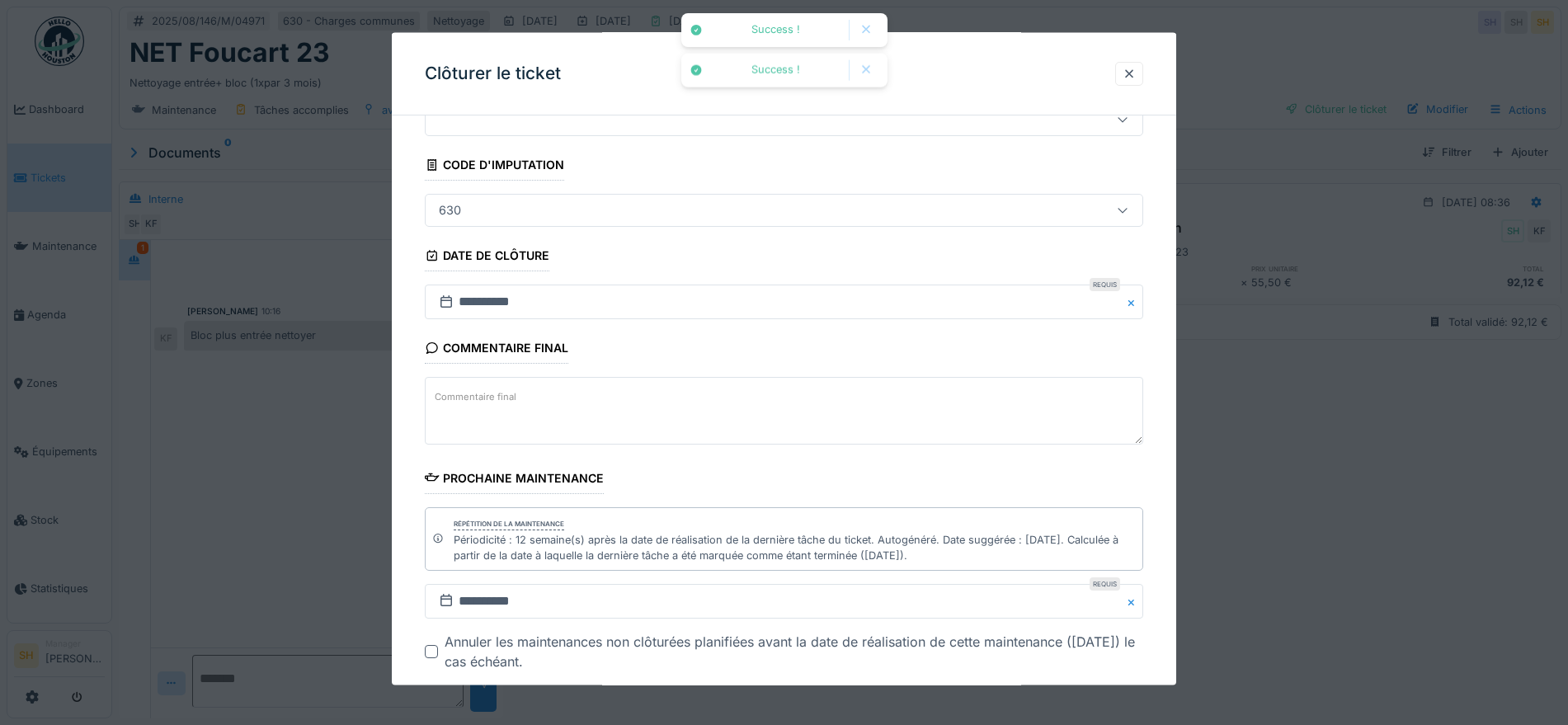
scroll to position [157, 0]
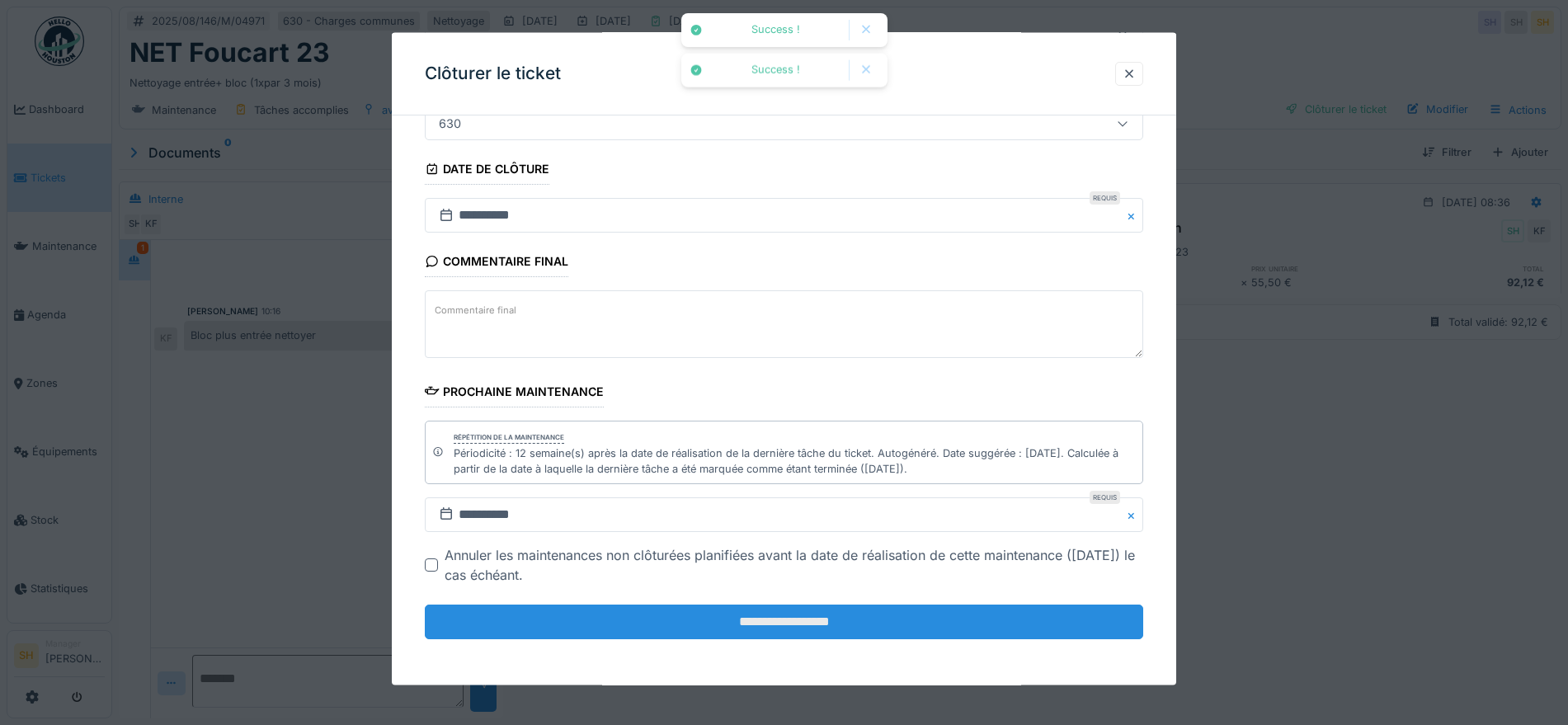
click at [635, 616] on input "**********" at bounding box center [784, 622] width 719 height 35
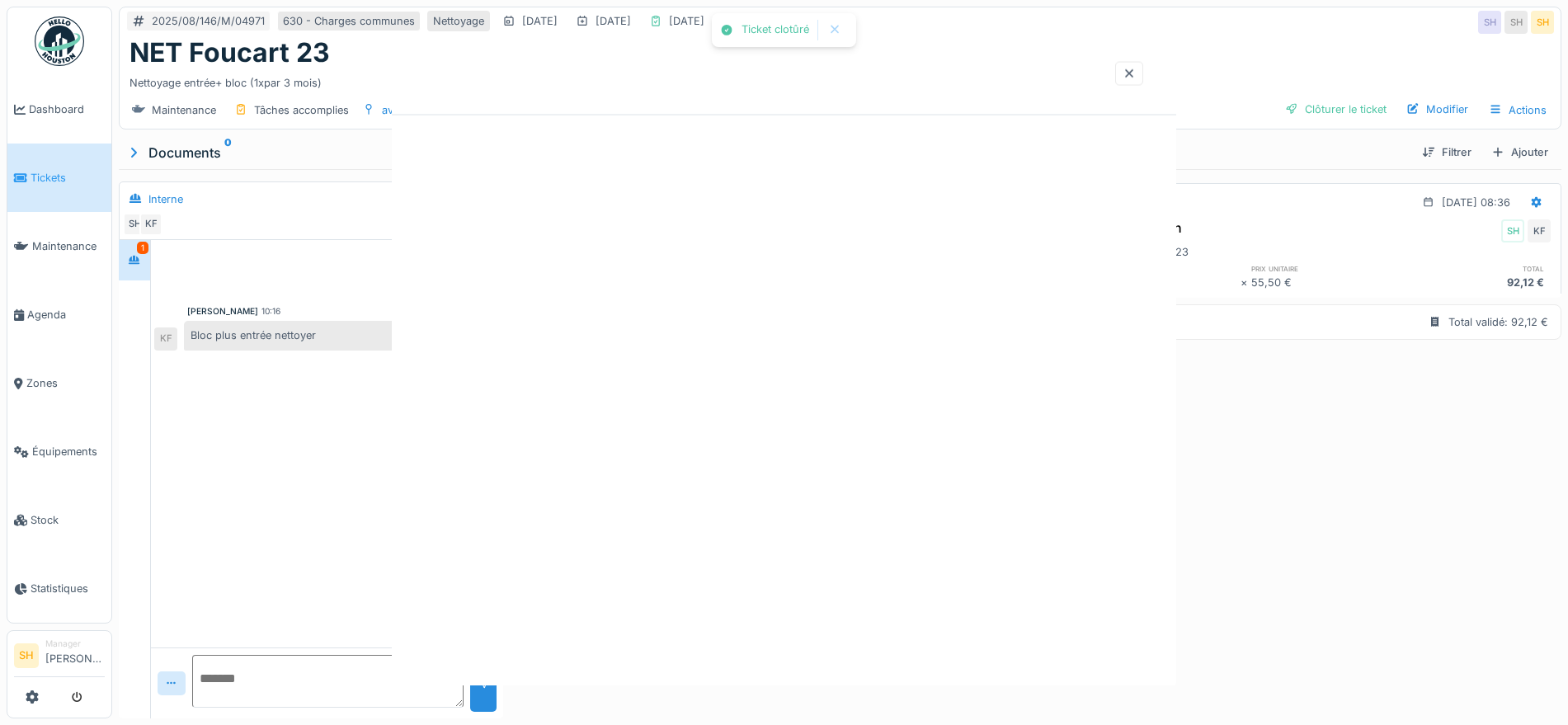
scroll to position [0, 0]
